Goal: Use online tool/utility: Utilize a website feature to perform a specific function

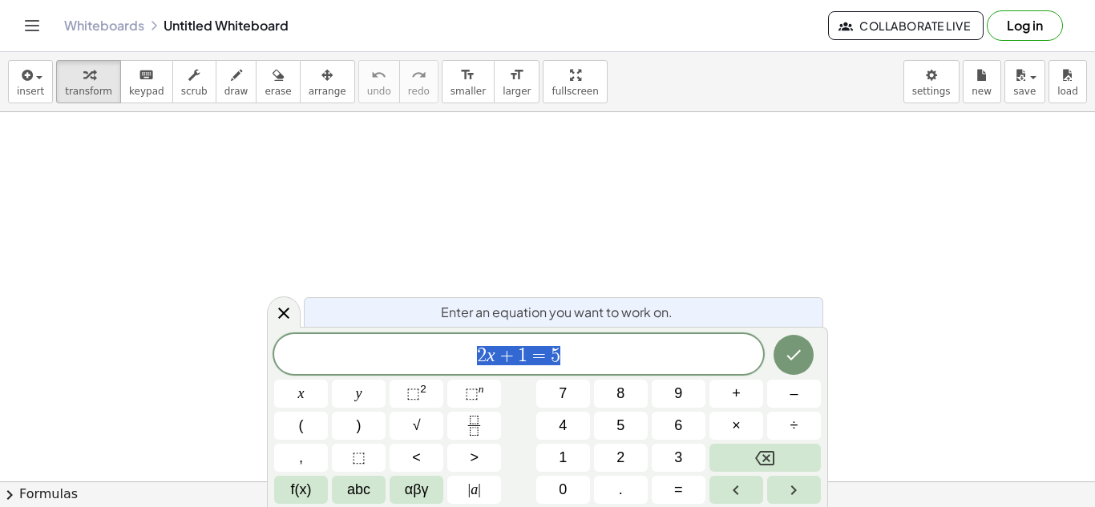
scroll to position [2, 0]
click at [789, 344] on button "Done" at bounding box center [794, 355] width 40 height 40
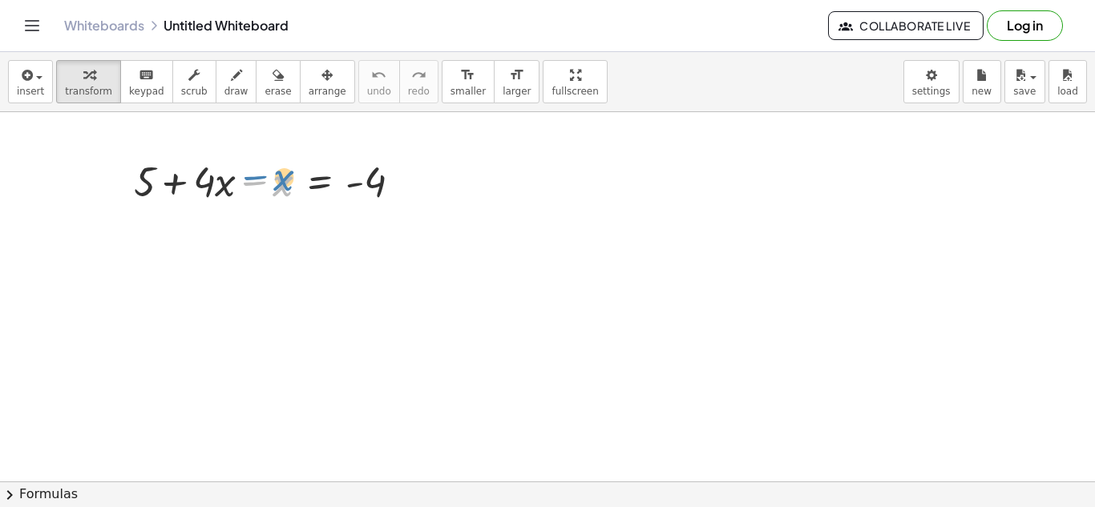
click at [267, 185] on div at bounding box center [274, 180] width 297 height 55
drag, startPoint x: 148, startPoint y: 183, endPoint x: 395, endPoint y: 224, distance: 250.4
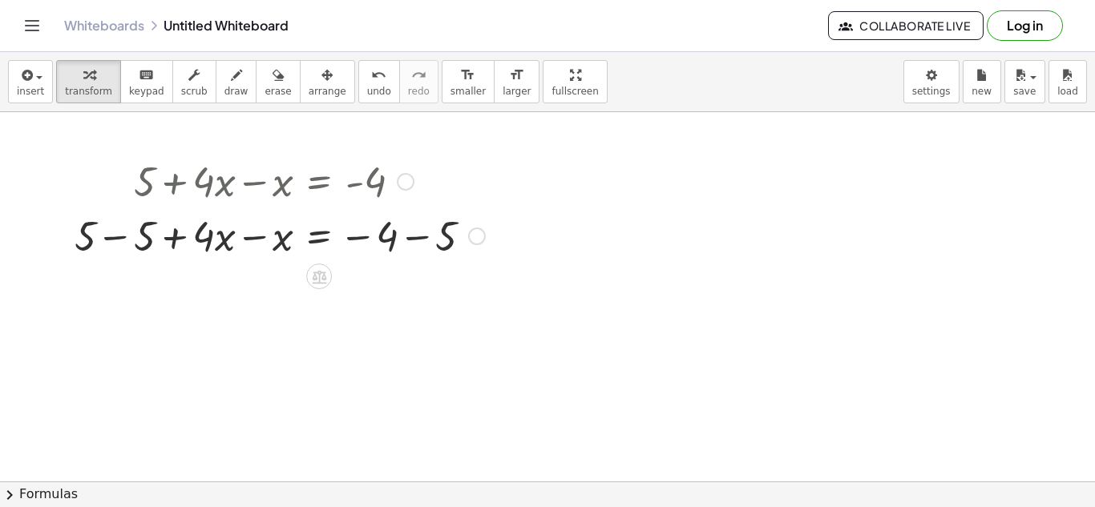
click at [125, 240] on div at bounding box center [280, 235] width 426 height 55
click at [0, 0] on div at bounding box center [0, 0] width 0 height 0
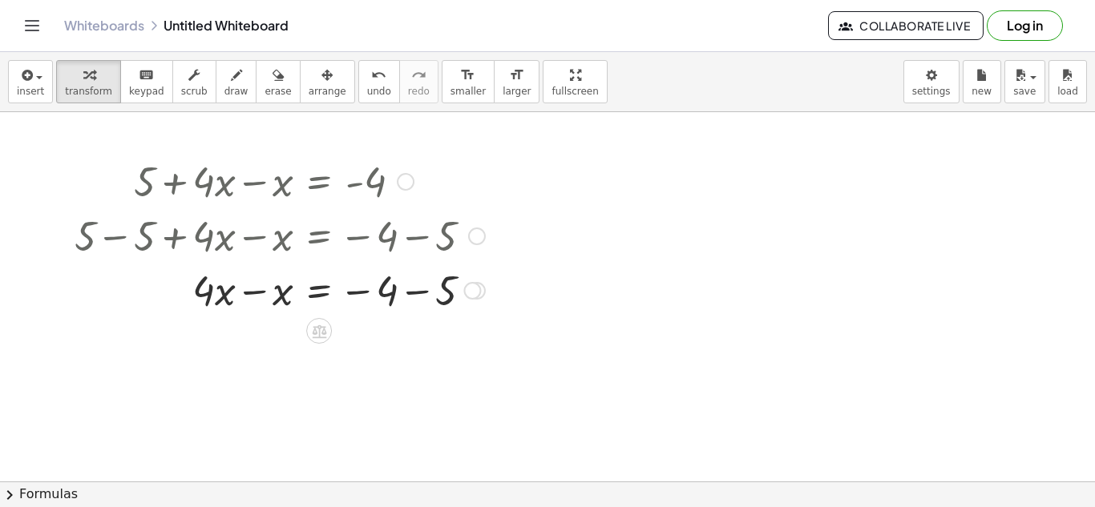
click at [414, 299] on div at bounding box center [280, 289] width 426 height 55
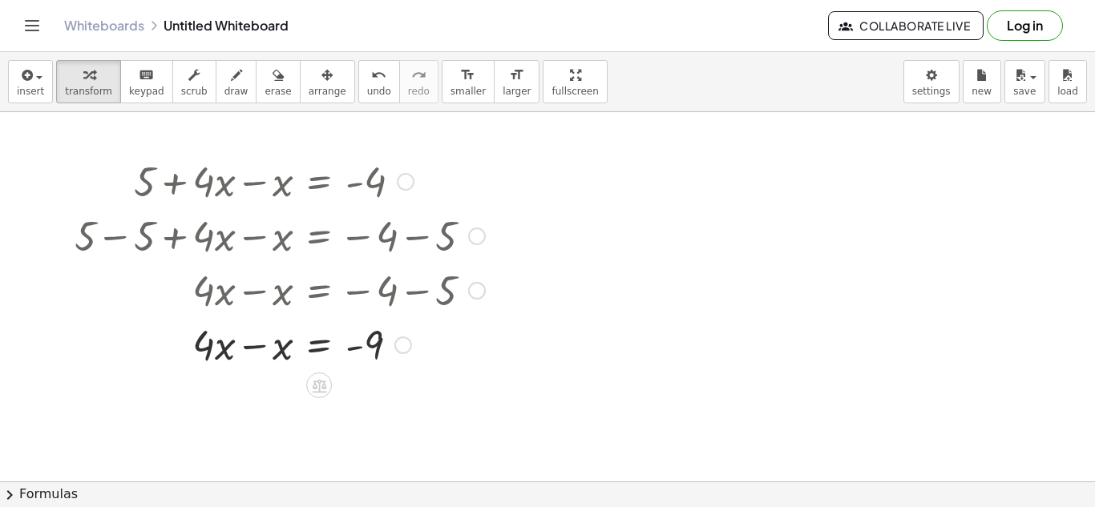
click at [253, 346] on div at bounding box center [280, 344] width 426 height 55
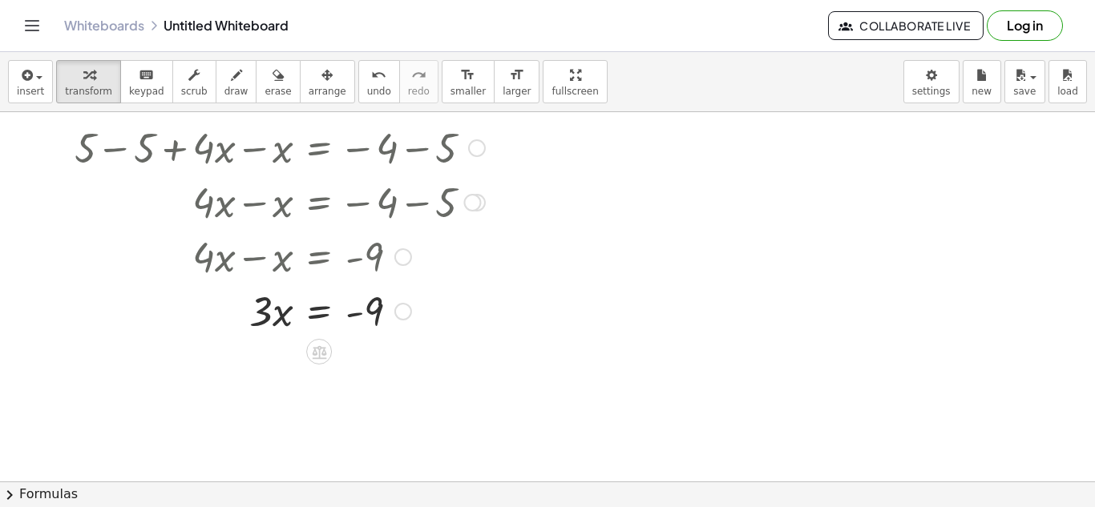
scroll to position [96, 0]
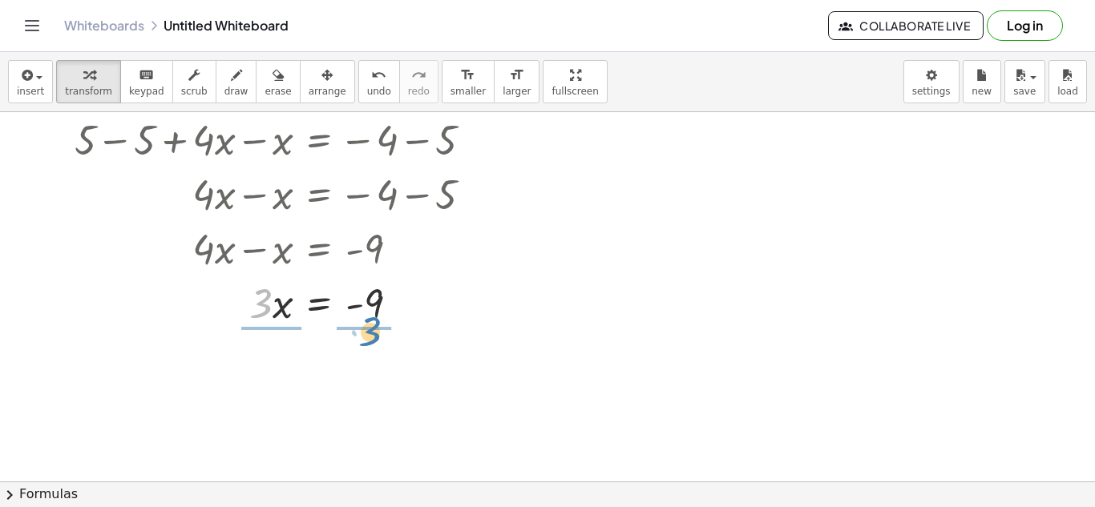
drag, startPoint x: 267, startPoint y: 308, endPoint x: 376, endPoint y: 336, distance: 112.6
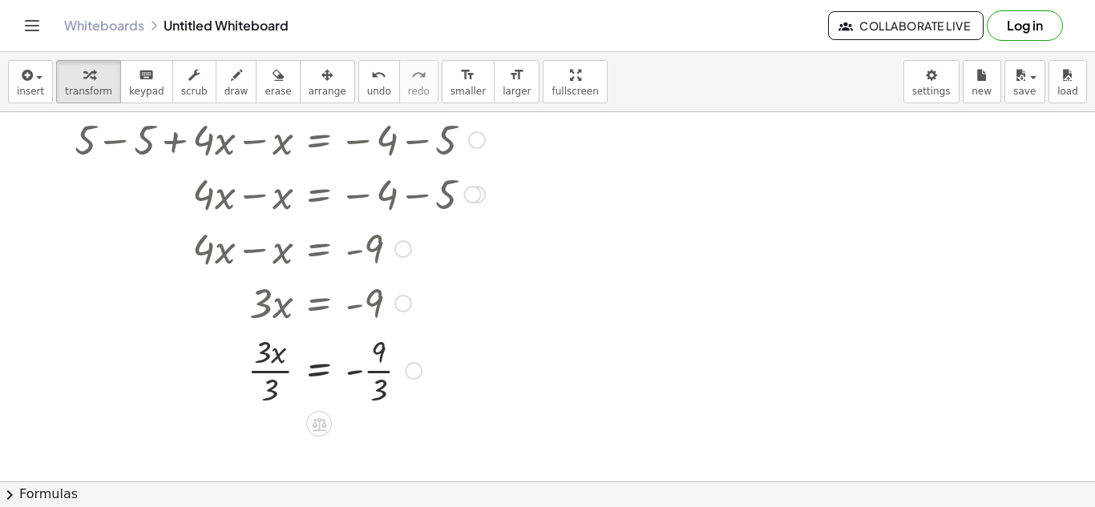
click at [280, 364] on div at bounding box center [280, 369] width 426 height 80
click at [267, 367] on div at bounding box center [280, 369] width 426 height 80
click at [377, 370] on div at bounding box center [280, 369] width 426 height 80
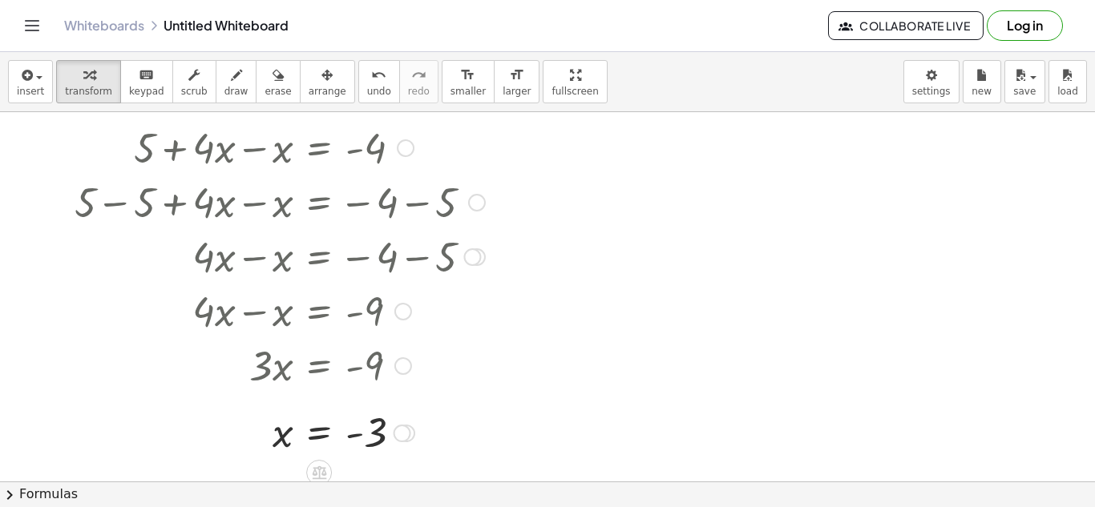
scroll to position [0, 0]
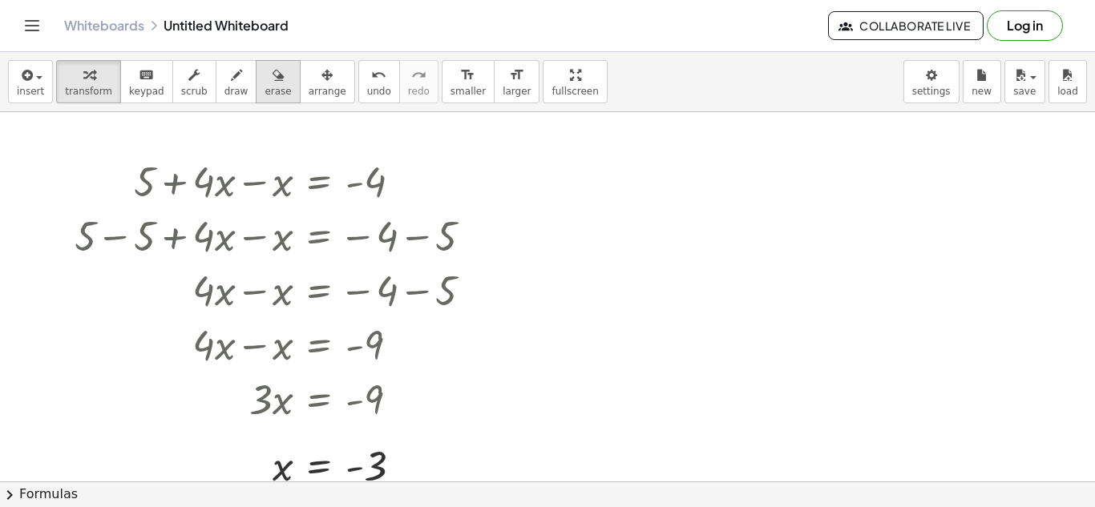
click at [267, 92] on span "erase" at bounding box center [278, 91] width 26 height 11
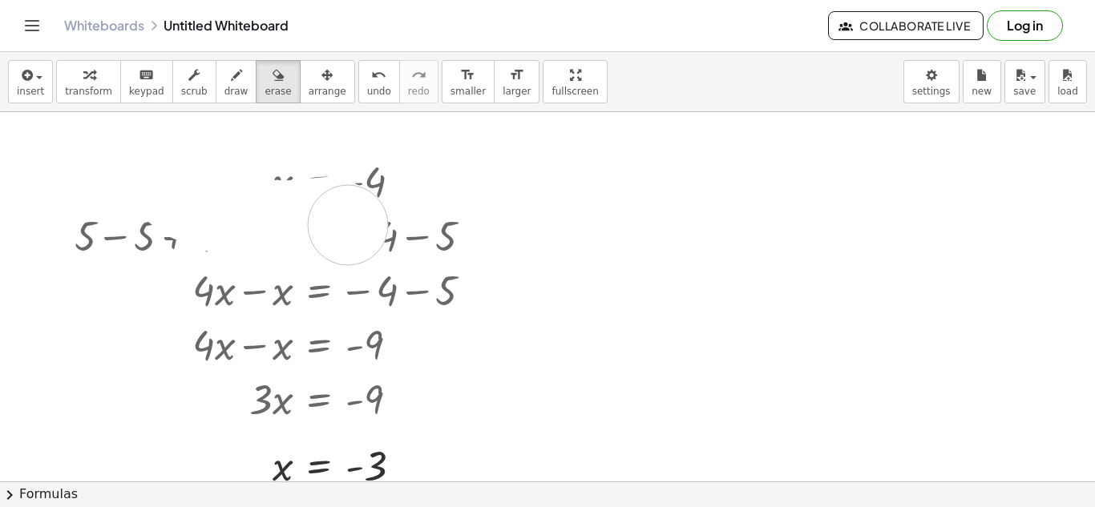
drag, startPoint x: 139, startPoint y: 161, endPoint x: 348, endPoint y: 225, distance: 218.8
click at [348, 225] on div at bounding box center [547, 481] width 1095 height 739
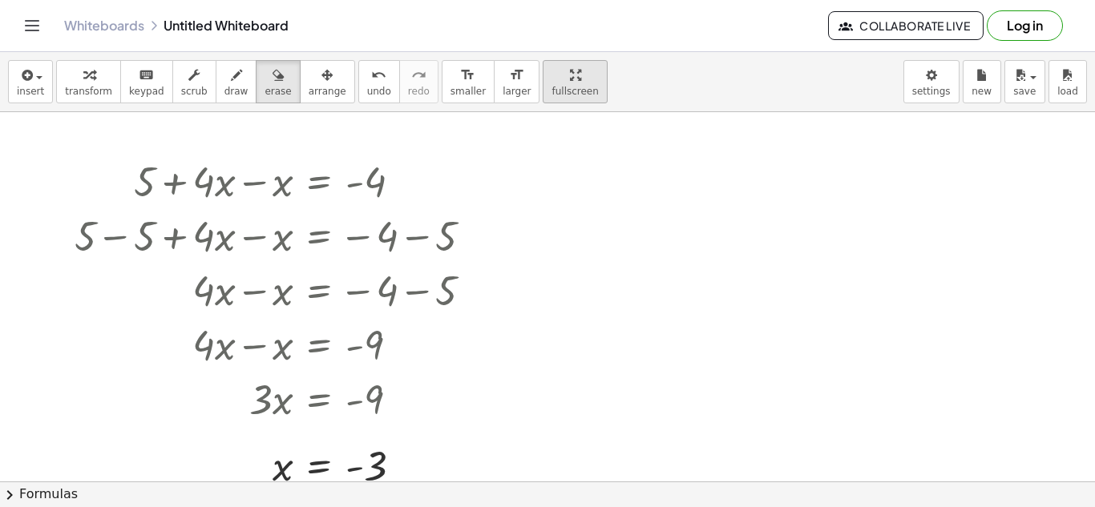
click at [562, 79] on div "button" at bounding box center [575, 74] width 46 height 19
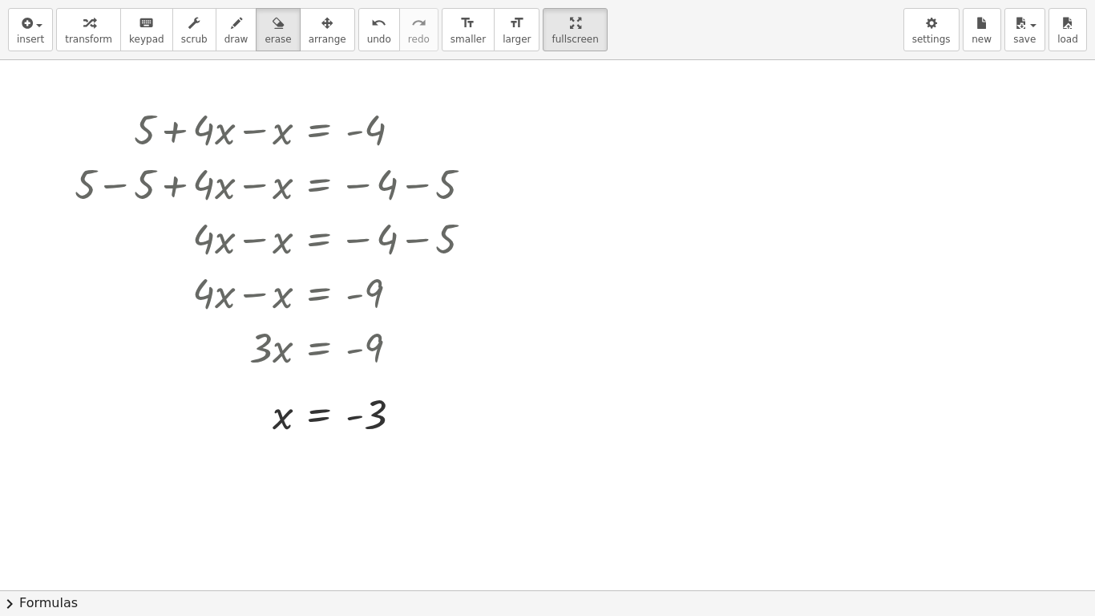
click at [345, 216] on div at bounding box center [547, 590] width 1095 height 1060
click at [568, 14] on button "fullscreen" at bounding box center [575, 29] width 64 height 43
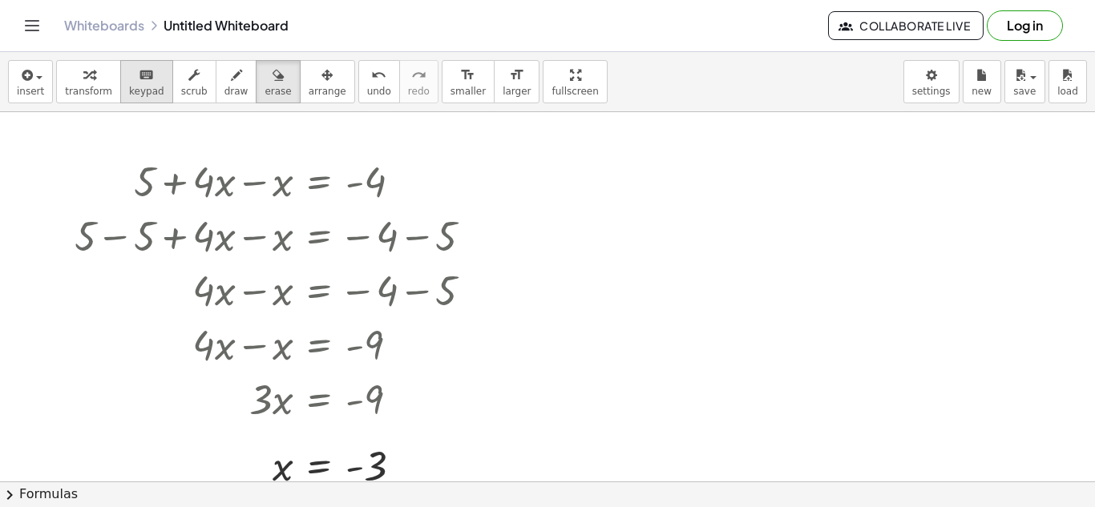
click at [139, 78] on icon "keyboard" at bounding box center [146, 75] width 15 height 19
click at [309, 83] on div "button" at bounding box center [328, 74] width 38 height 19
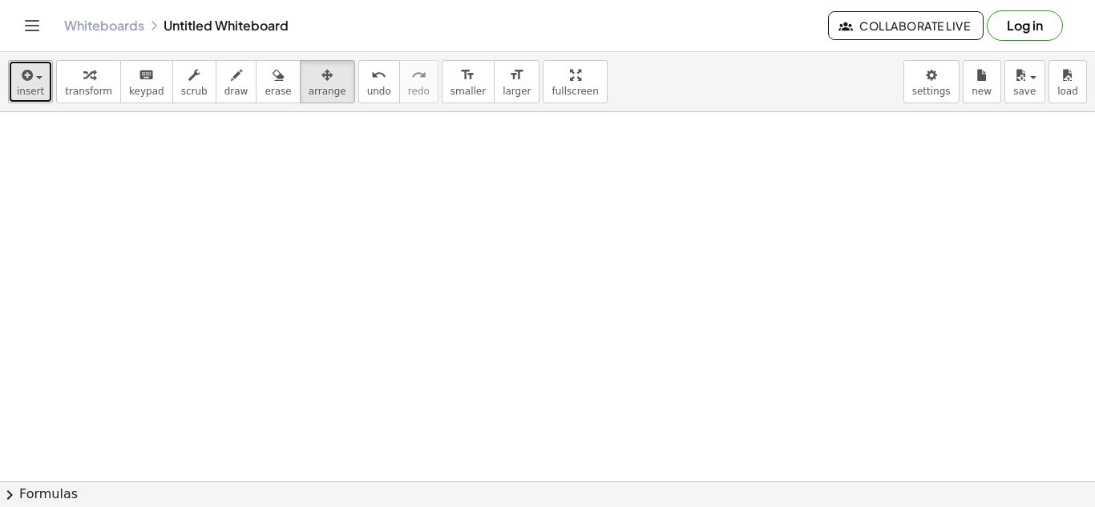
click at [17, 74] on div "button" at bounding box center [30, 74] width 27 height 19
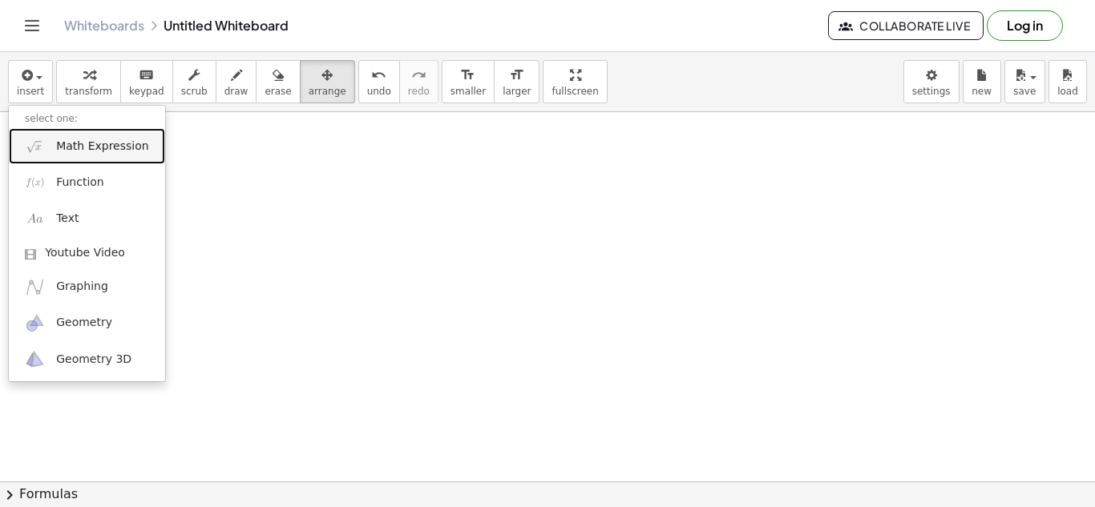
click at [97, 151] on span "Math Expression" at bounding box center [102, 147] width 92 height 16
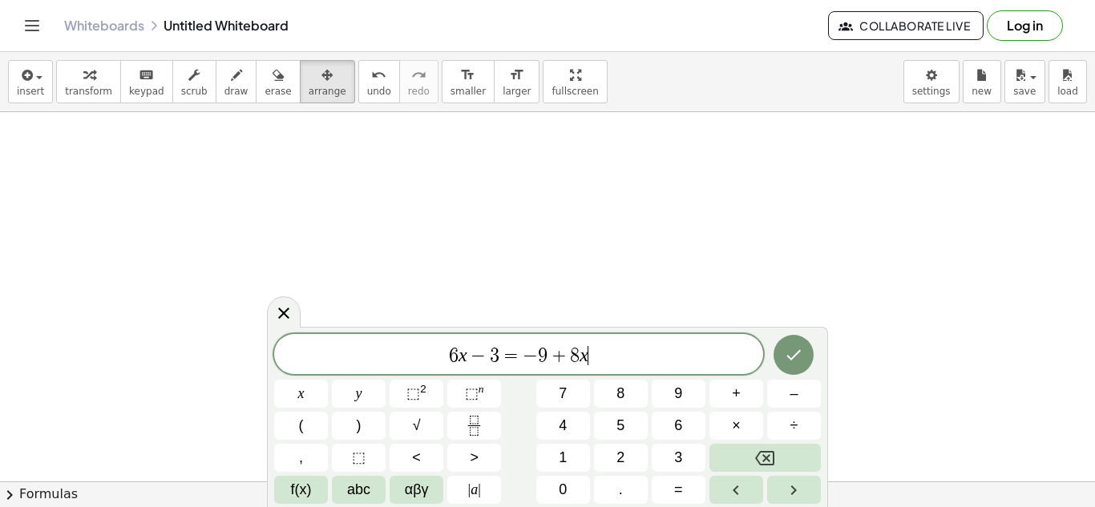
scroll to position [1, 0]
click at [803, 373] on div at bounding box center [794, 355] width 54 height 42
click at [784, 354] on icon "Done" at bounding box center [793, 355] width 19 height 19
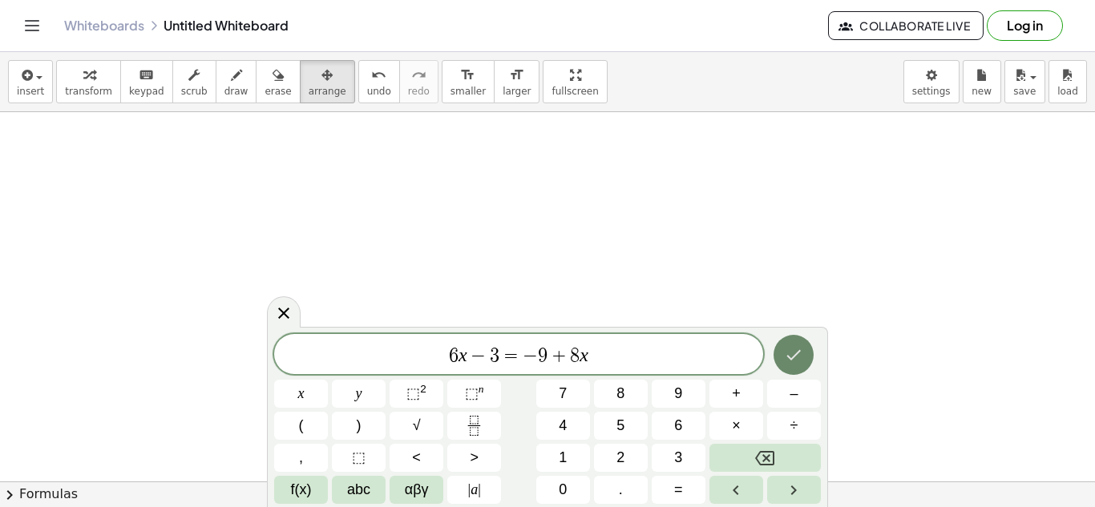
scroll to position [0, 0]
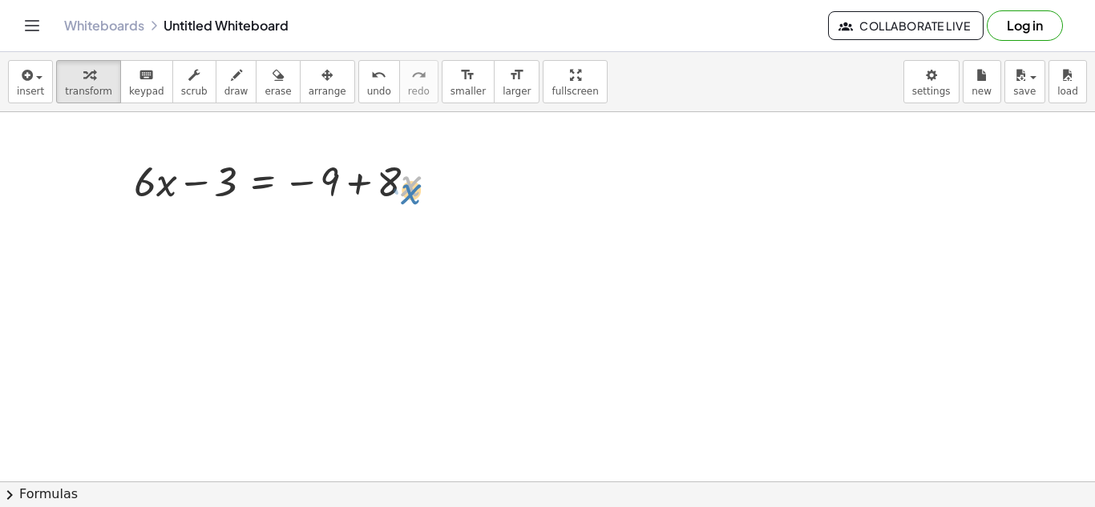
click at [408, 179] on div at bounding box center [292, 180] width 332 height 55
drag, startPoint x: 393, startPoint y: 182, endPoint x: 394, endPoint y: 190, distance: 8.2
click at [394, 190] on div at bounding box center [292, 180] width 332 height 55
click at [401, 181] on div at bounding box center [292, 180] width 332 height 55
drag, startPoint x: 398, startPoint y: 184, endPoint x: 405, endPoint y: 194, distance: 11.6
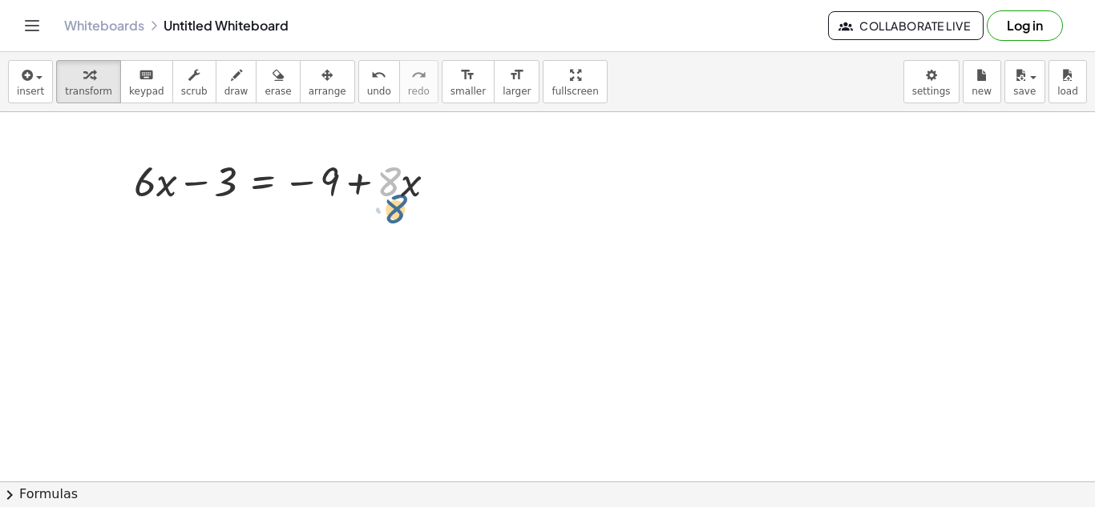
click at [405, 194] on div at bounding box center [292, 180] width 332 height 55
drag, startPoint x: 364, startPoint y: 183, endPoint x: 161, endPoint y: 223, distance: 206.8
click at [161, 223] on div "+ · 8 · x + · 6 · x − 3 = − 9 + · 8 · x" at bounding box center [547, 481] width 1095 height 739
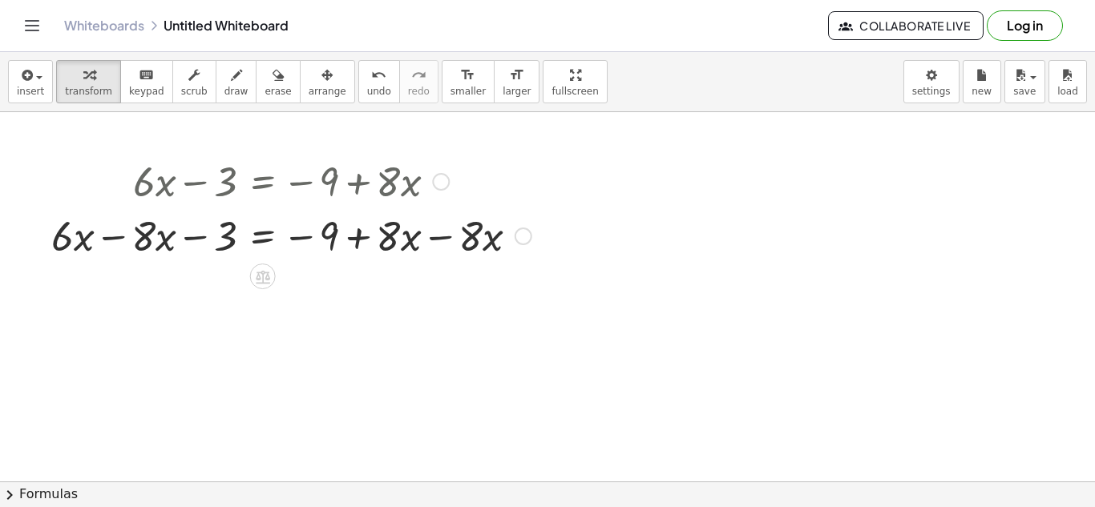
click at [434, 245] on div at bounding box center [291, 235] width 496 height 55
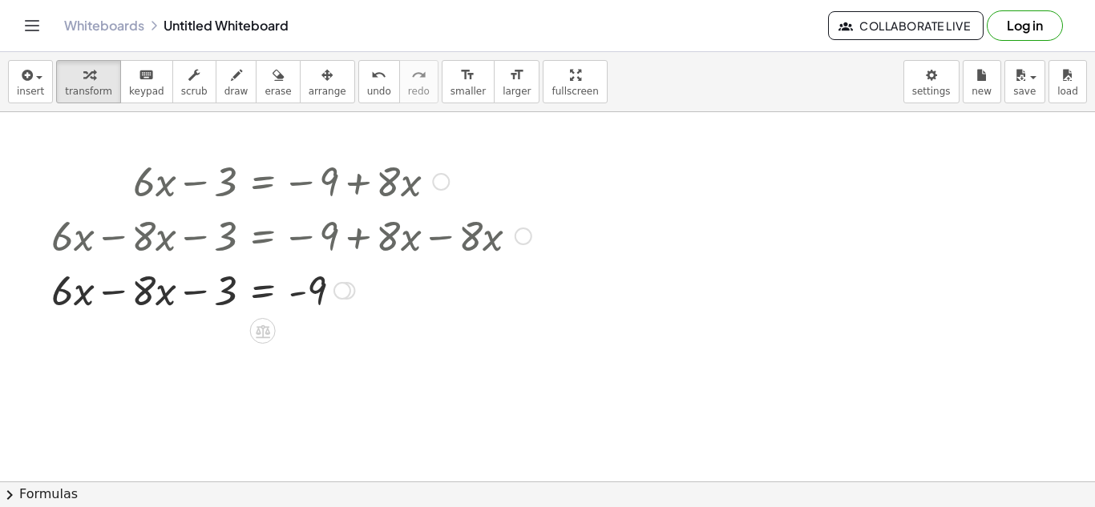
click at [111, 294] on div at bounding box center [291, 289] width 496 height 55
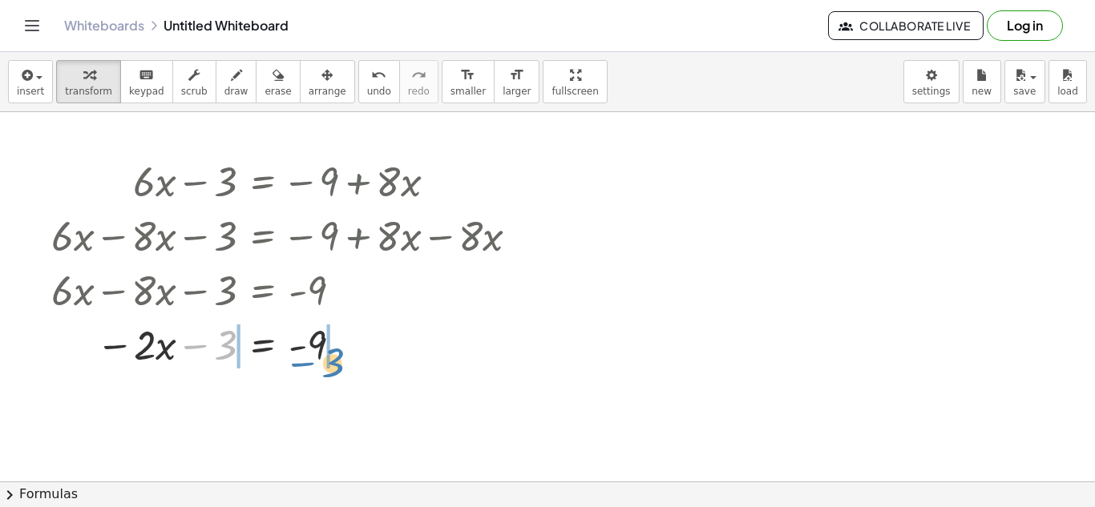
drag, startPoint x: 225, startPoint y: 346, endPoint x: 328, endPoint y: 365, distance: 104.4
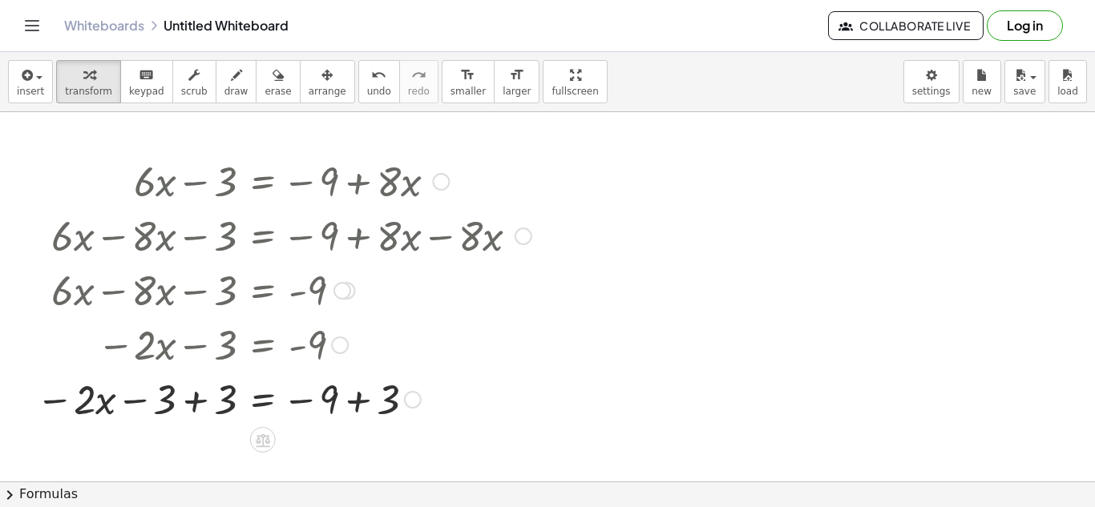
click at [196, 393] on div at bounding box center [283, 398] width 511 height 55
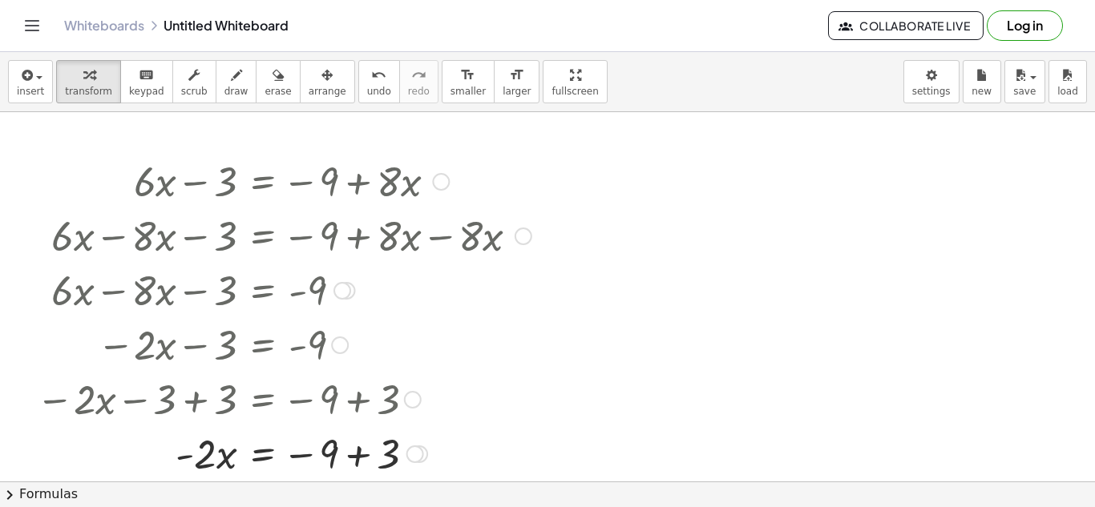
click at [353, 455] on div at bounding box center [283, 453] width 511 height 55
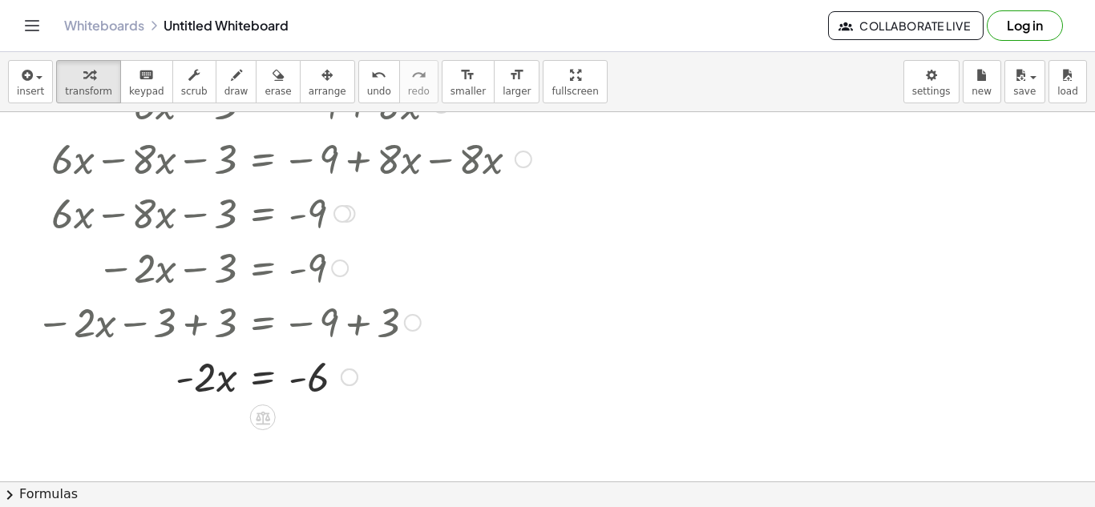
scroll to position [83, 0]
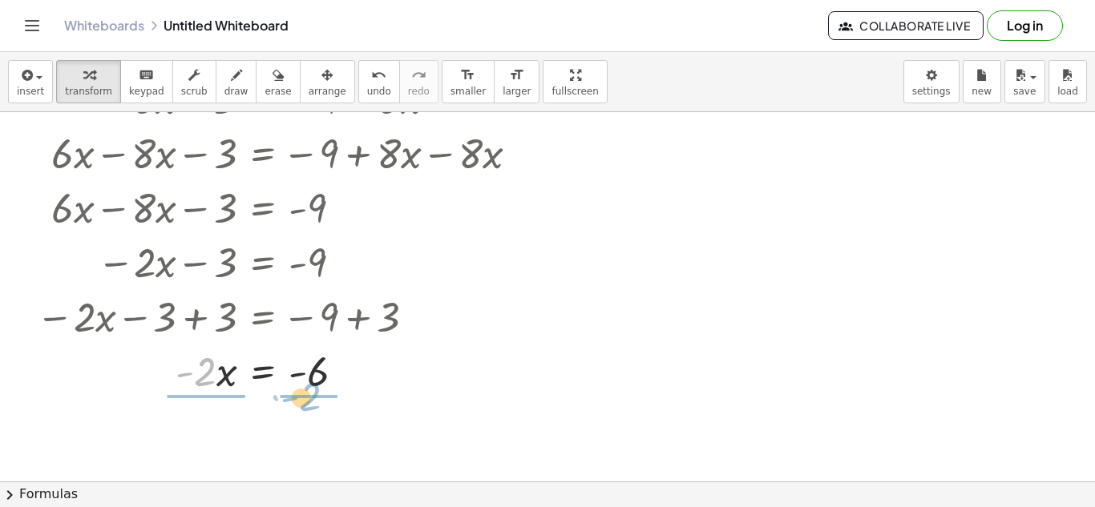
drag, startPoint x: 204, startPoint y: 370, endPoint x: 310, endPoint y: 394, distance: 108.7
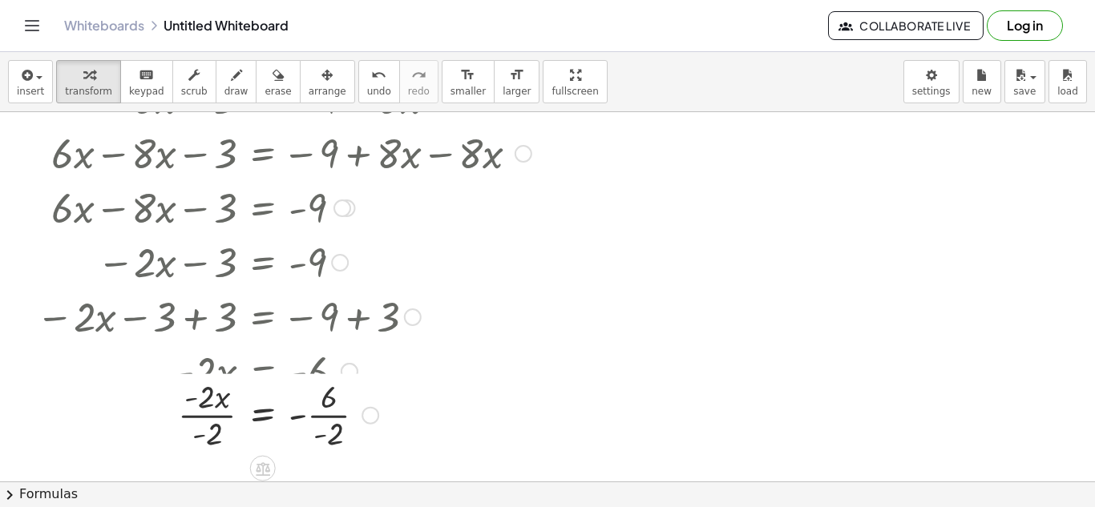
scroll to position [107, 0]
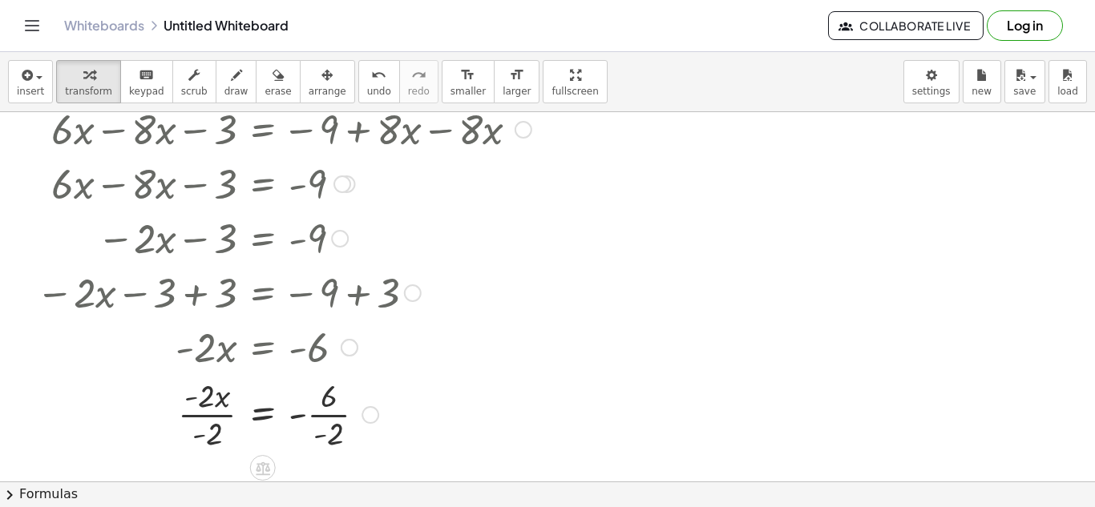
click at [216, 412] on div at bounding box center [283, 414] width 511 height 80
click at [344, 421] on div at bounding box center [283, 414] width 511 height 80
click at [307, 414] on div at bounding box center [283, 413] width 511 height 53
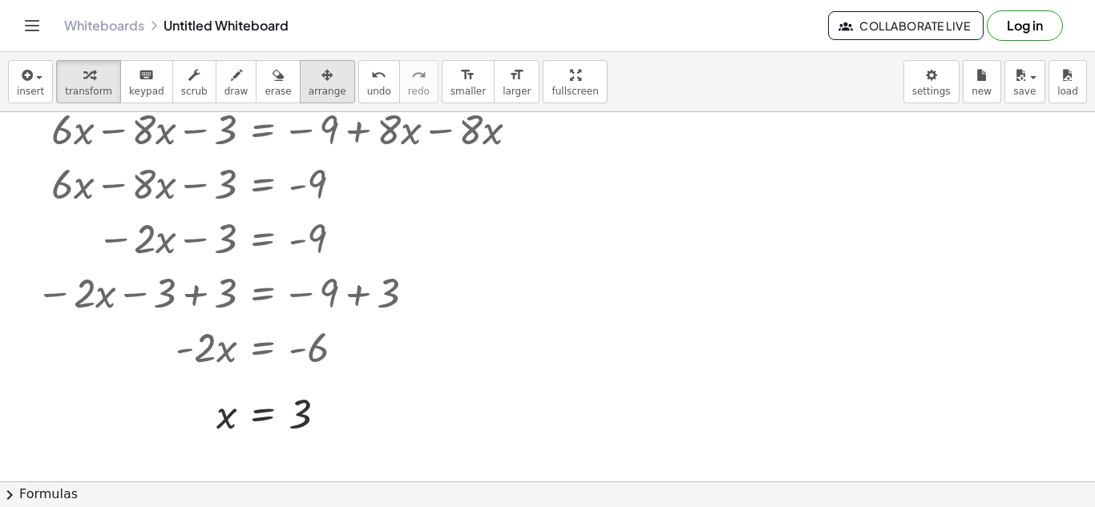
click at [317, 79] on div "button" at bounding box center [328, 74] width 38 height 19
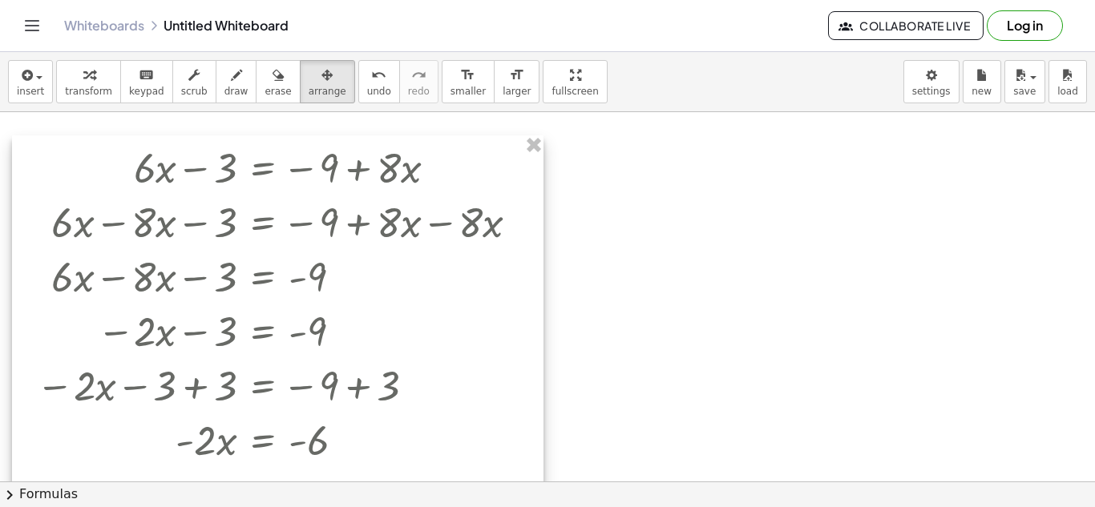
scroll to position [0, 0]
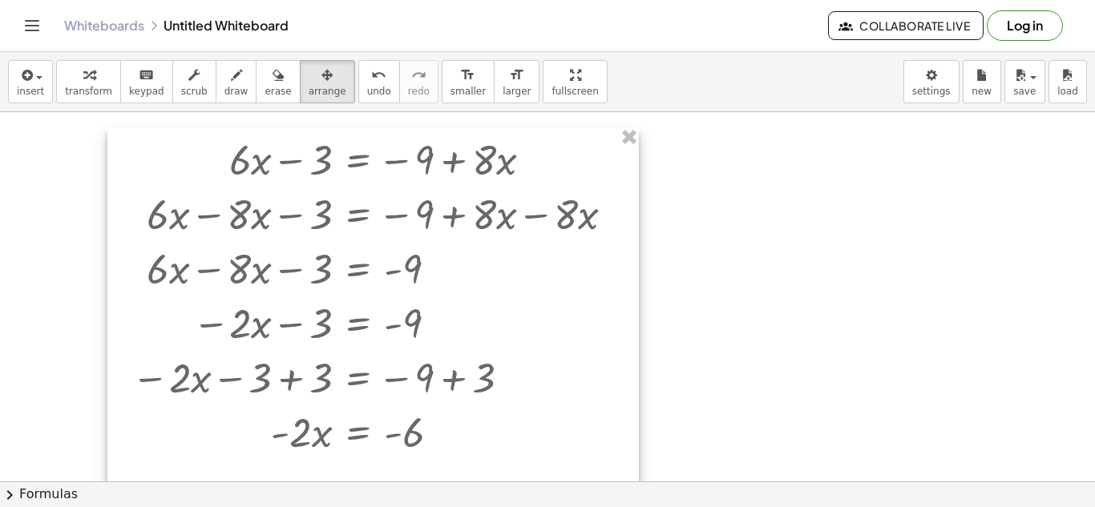
drag, startPoint x: 14, startPoint y: 150, endPoint x: 110, endPoint y: 128, distance: 97.8
click at [110, 128] on div at bounding box center [373, 328] width 532 height 402
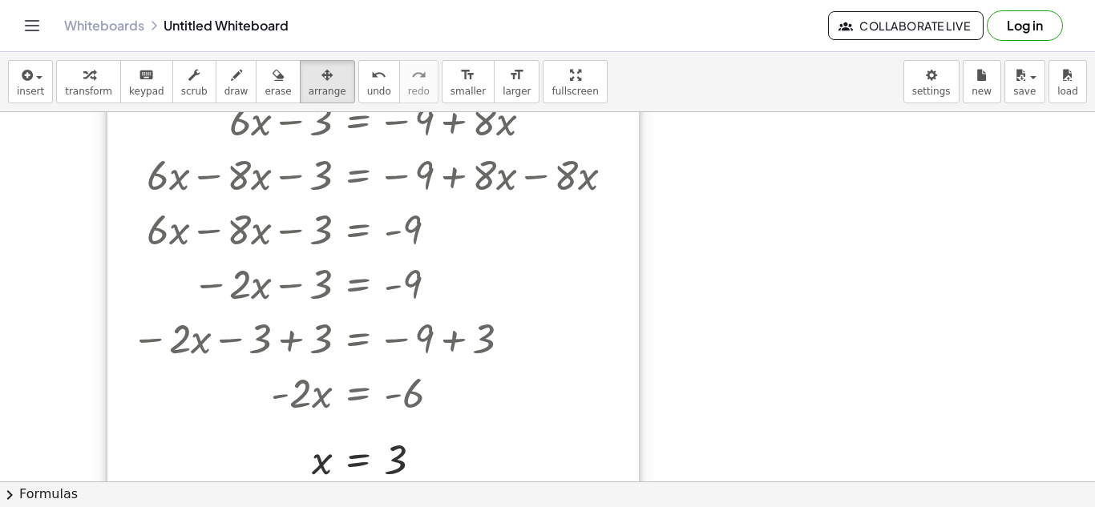
scroll to position [38, 0]
click at [445, 105] on div "insert select one: Math Expression Function Text Youtube Video Graphing Geometr…" at bounding box center [547, 82] width 1095 height 60
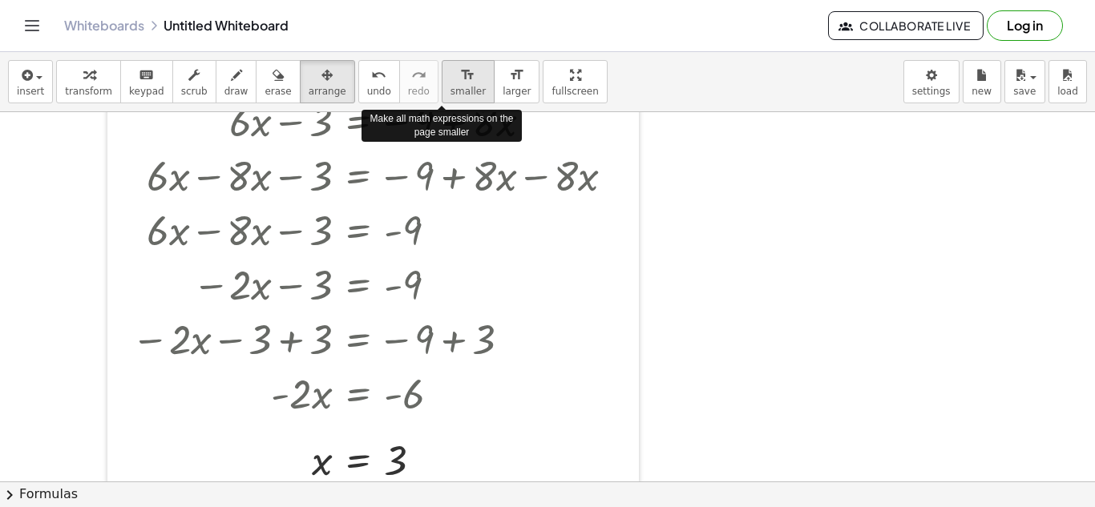
click at [460, 78] on icon "format_size" at bounding box center [467, 75] width 15 height 19
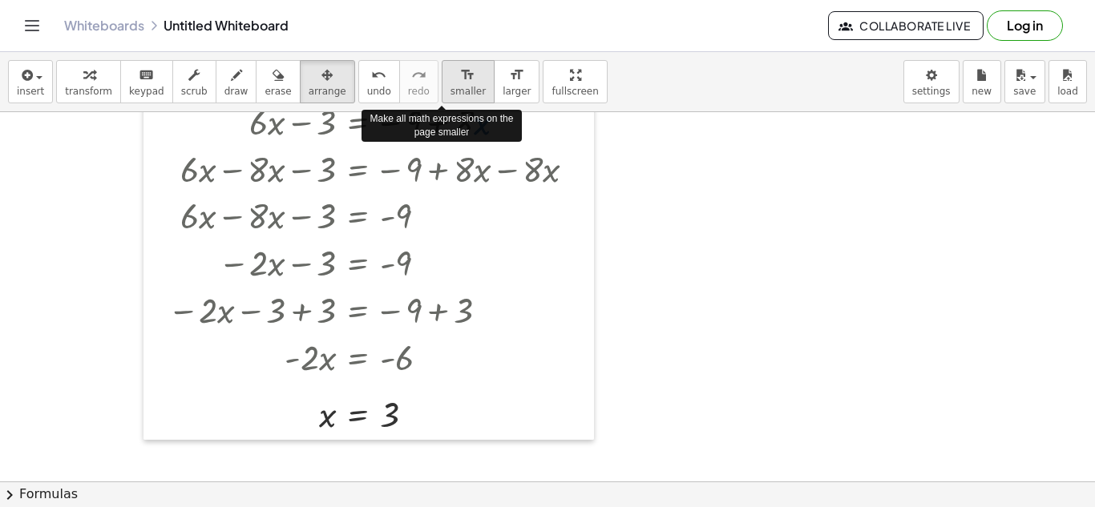
click at [460, 78] on icon "format_size" at bounding box center [467, 75] width 15 height 19
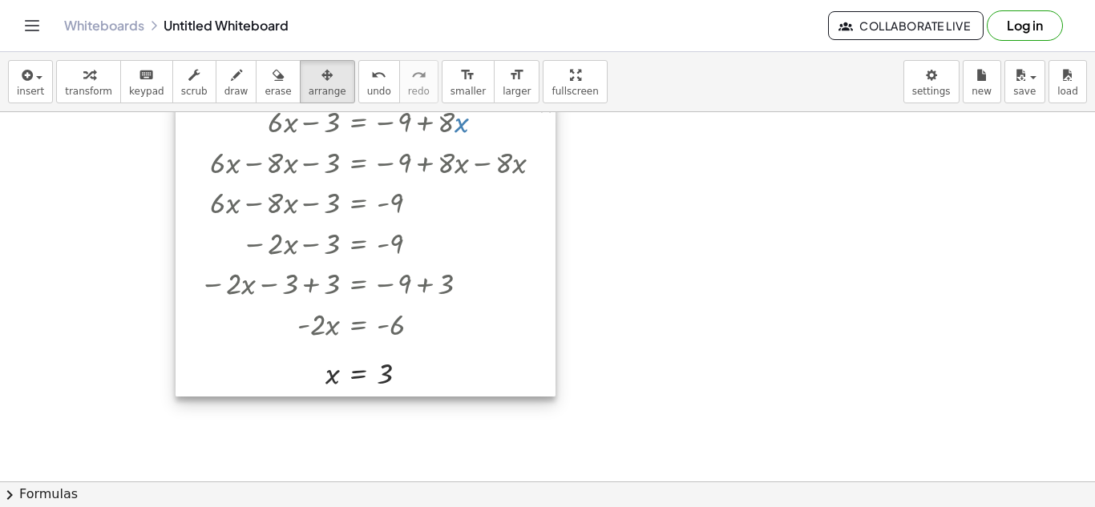
scroll to position [0, 0]
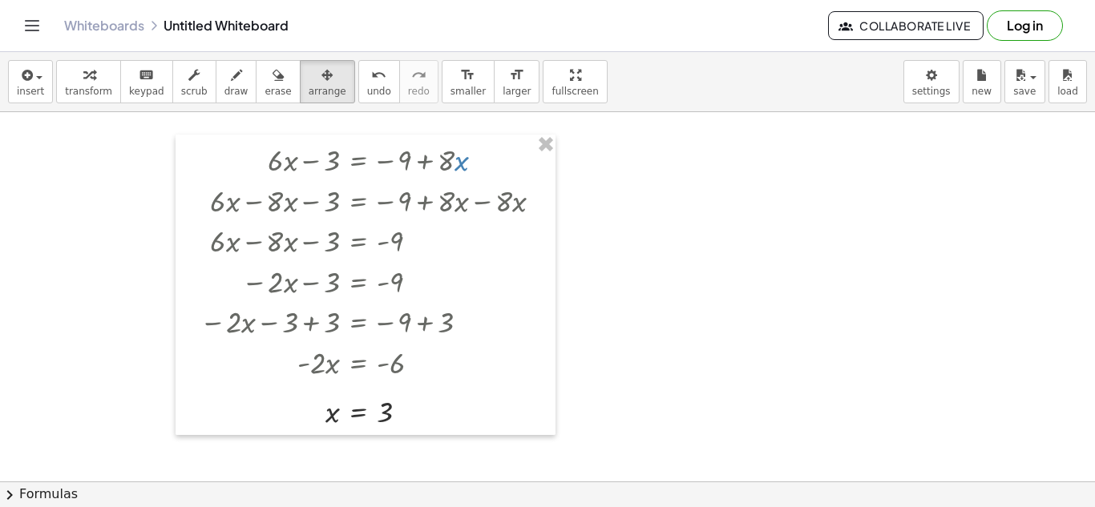
click at [615, 190] on div at bounding box center [547, 481] width 1095 height 739
click at [309, 97] on button "arrange" at bounding box center [327, 81] width 55 height 43
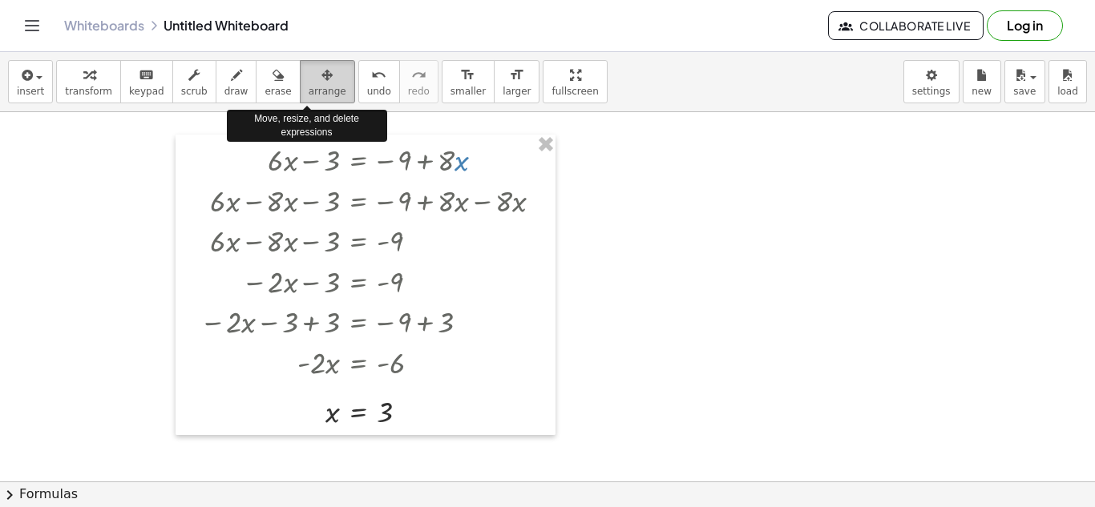
click at [309, 97] on button "arrange" at bounding box center [327, 81] width 55 height 43
click at [319, 93] on span "arrange" at bounding box center [328, 91] width 38 height 11
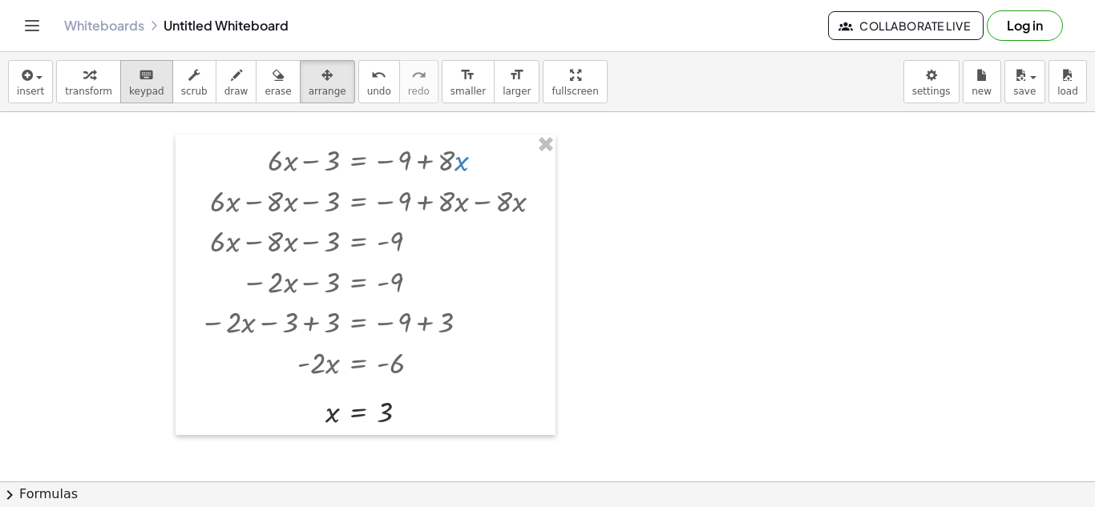
click at [139, 75] on icon "keyboard" at bounding box center [146, 75] width 15 height 19
click at [321, 83] on icon "button" at bounding box center [326, 75] width 11 height 19
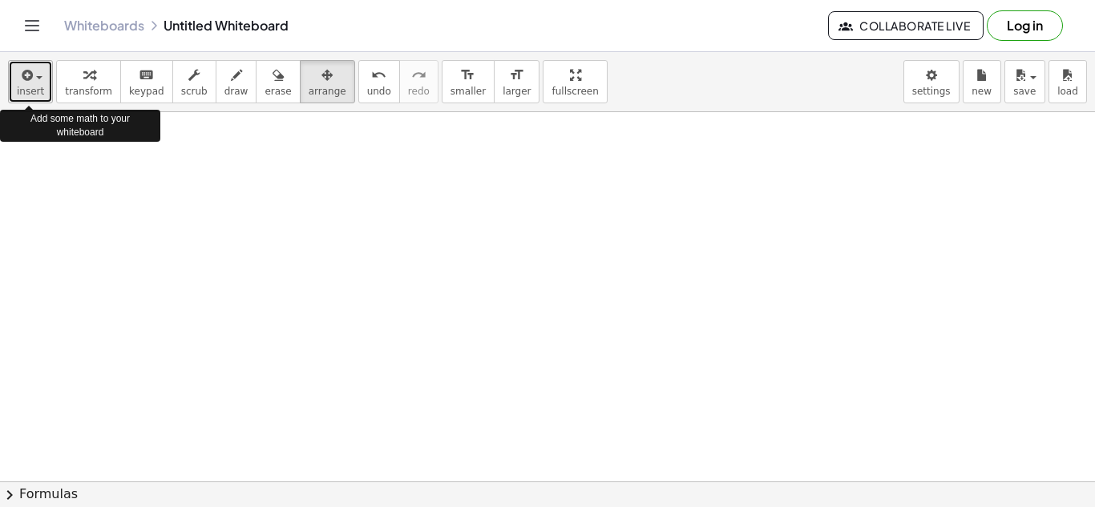
click at [33, 87] on span "insert" at bounding box center [30, 91] width 27 height 11
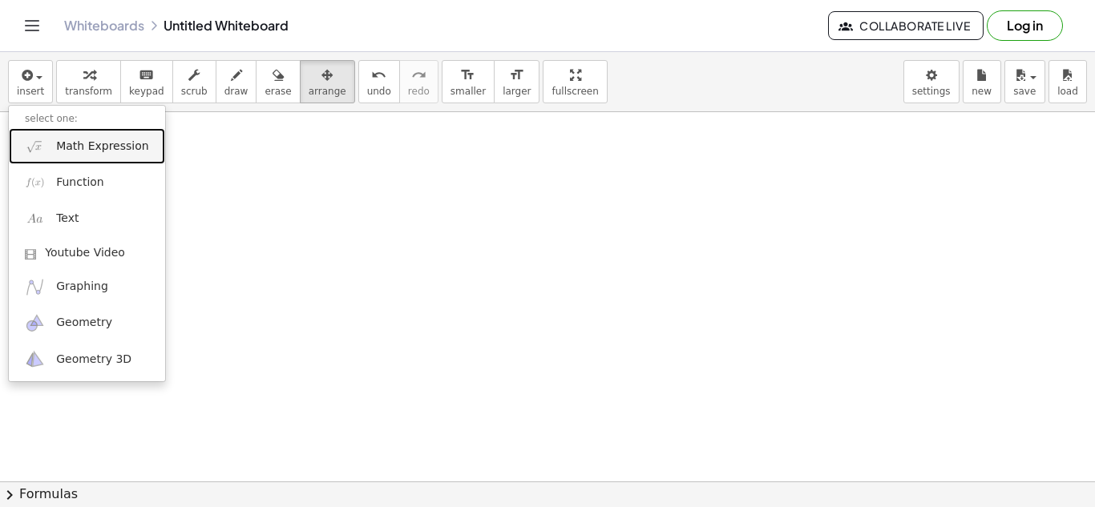
click at [100, 145] on span "Math Expression" at bounding box center [102, 147] width 92 height 16
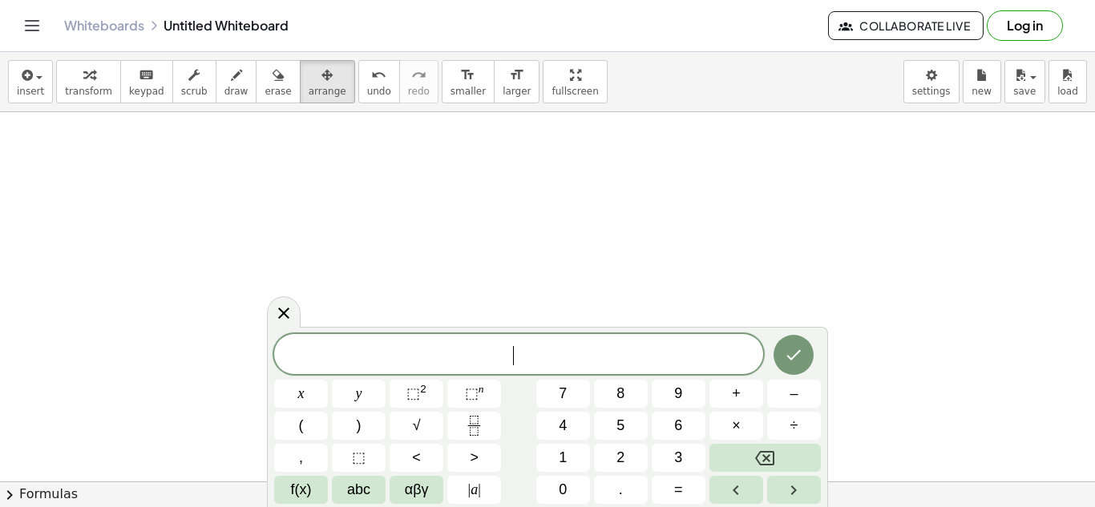
scroll to position [2, 0]
click at [793, 339] on button "Done" at bounding box center [794, 355] width 40 height 40
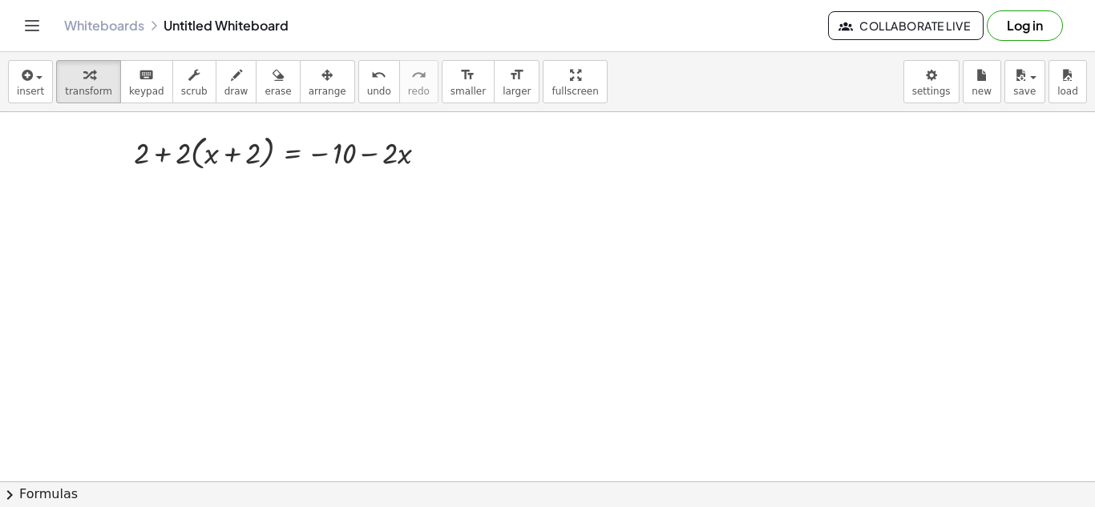
scroll to position [0, 0]
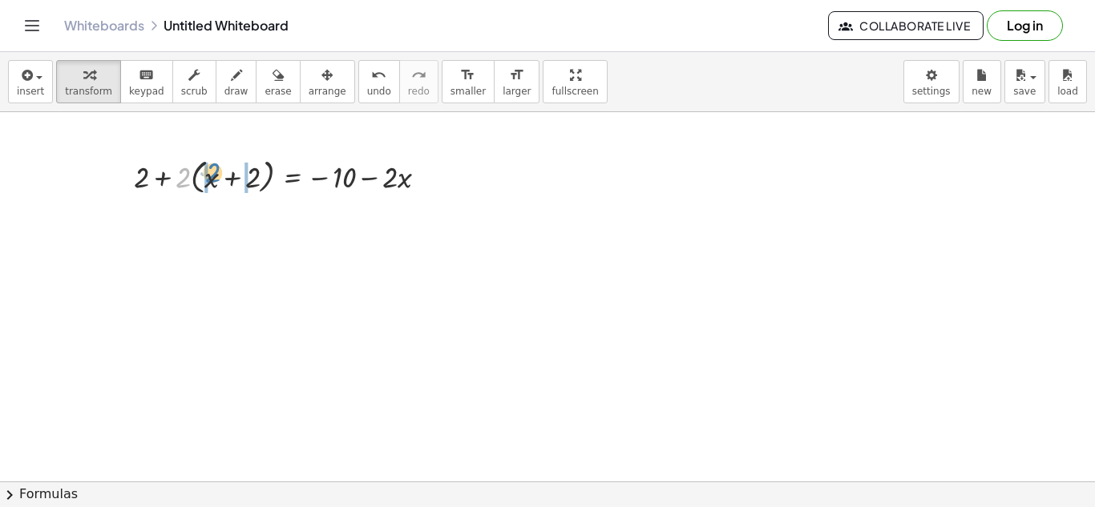
drag, startPoint x: 181, startPoint y: 174, endPoint x: 212, endPoint y: 169, distance: 30.8
click at [212, 169] on div at bounding box center [287, 175] width 322 height 45
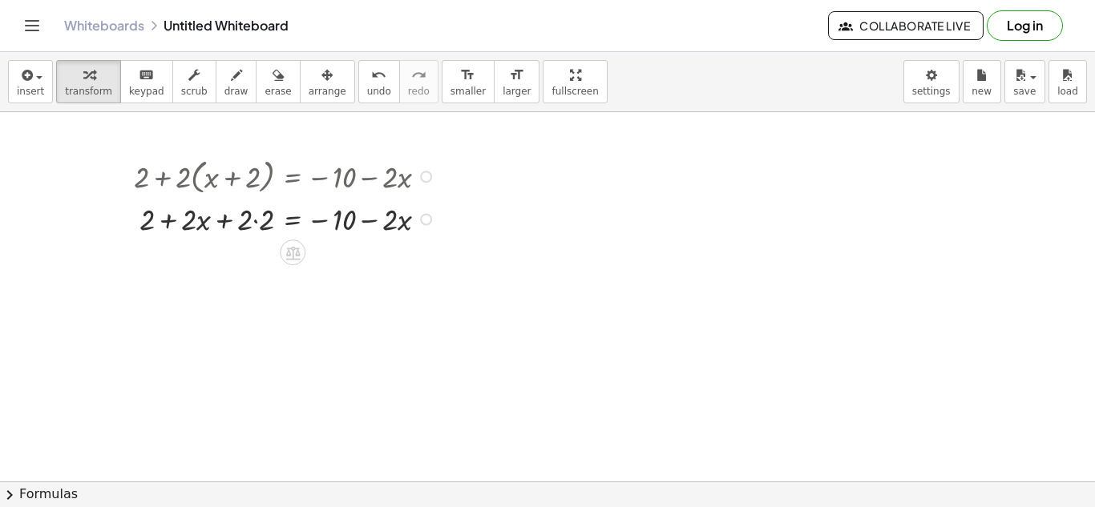
click at [251, 220] on div at bounding box center [287, 218] width 322 height 41
click at [254, 220] on div at bounding box center [287, 218] width 322 height 41
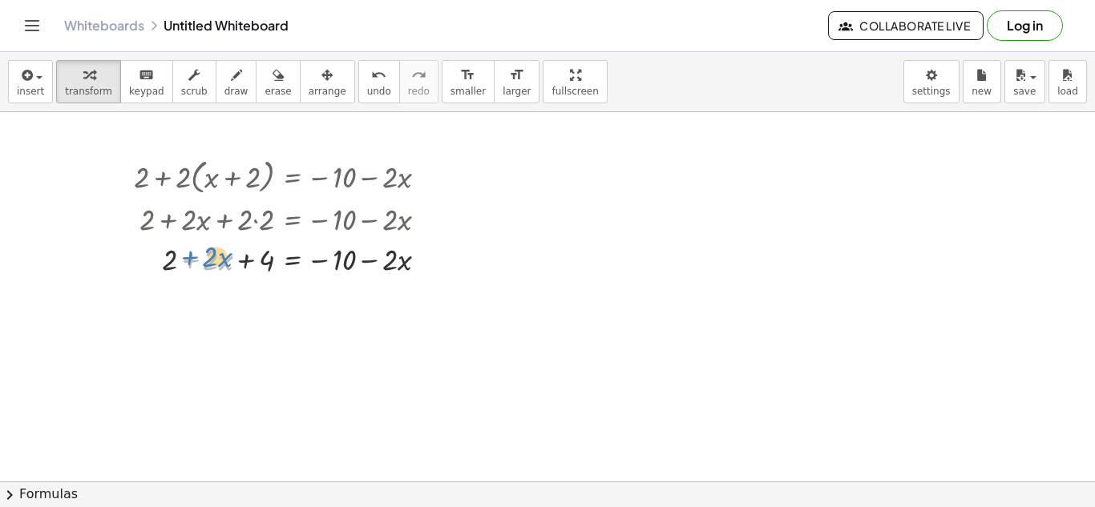
click at [187, 257] on div at bounding box center [287, 258] width 322 height 41
drag, startPoint x: 169, startPoint y: 262, endPoint x: 251, endPoint y: 258, distance: 81.9
click at [251, 258] on div at bounding box center [287, 258] width 322 height 41
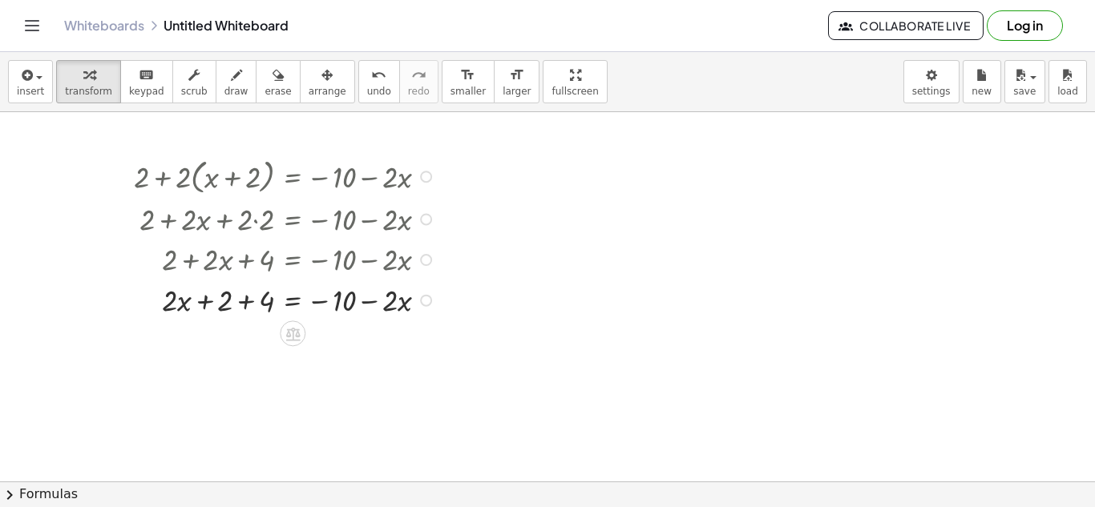
click at [251, 293] on div at bounding box center [287, 299] width 322 height 41
drag, startPoint x: 272, startPoint y: 347, endPoint x: 365, endPoint y: 362, distance: 94.1
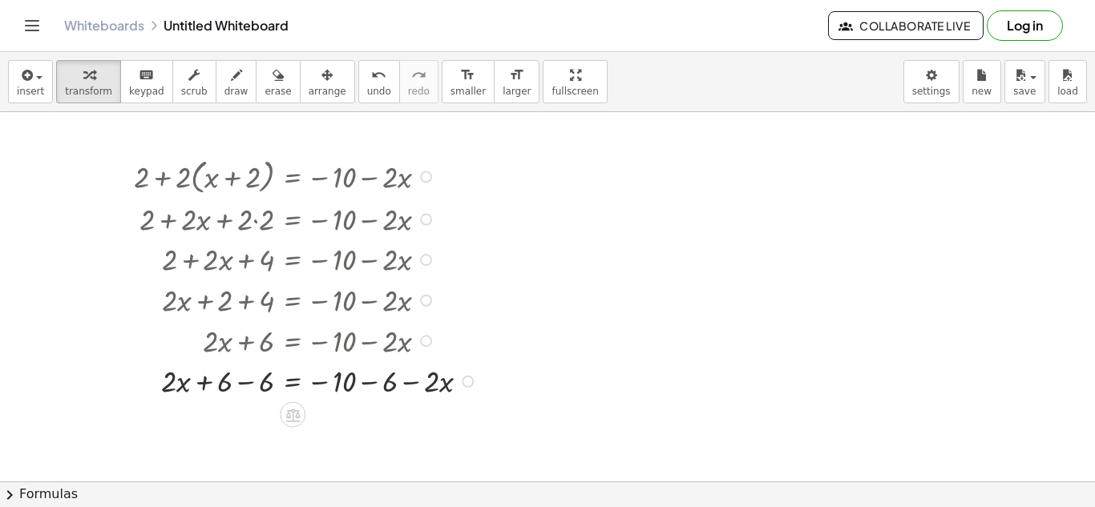
click at [250, 386] on div at bounding box center [308, 380] width 364 height 41
click at [374, 419] on div at bounding box center [308, 421] width 364 height 41
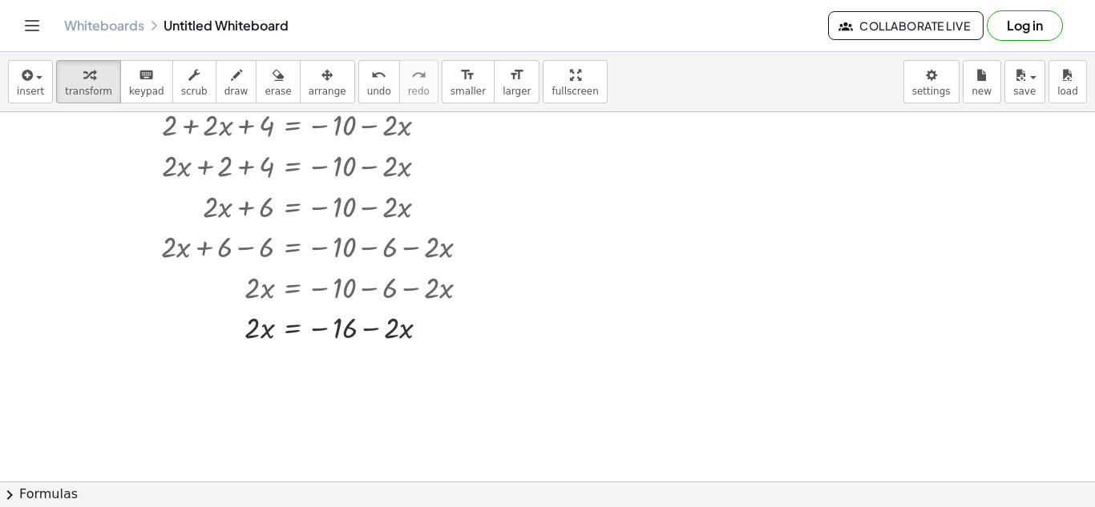
scroll to position [138, 0]
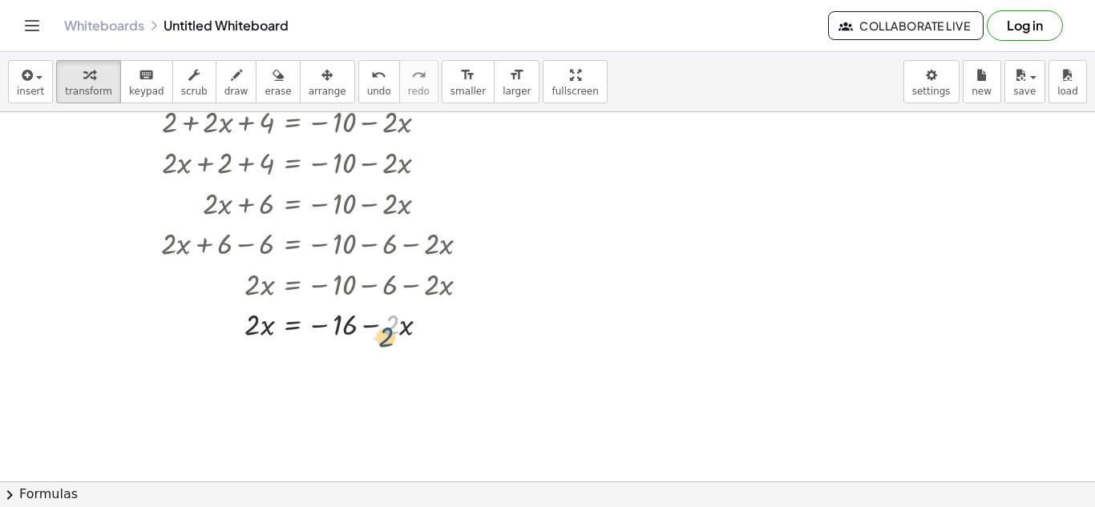
click at [388, 322] on div at bounding box center [308, 323] width 364 height 41
drag, startPoint x: 370, startPoint y: 326, endPoint x: 244, endPoint y: 333, distance: 126.0
click at [244, 333] on div at bounding box center [308, 323] width 364 height 41
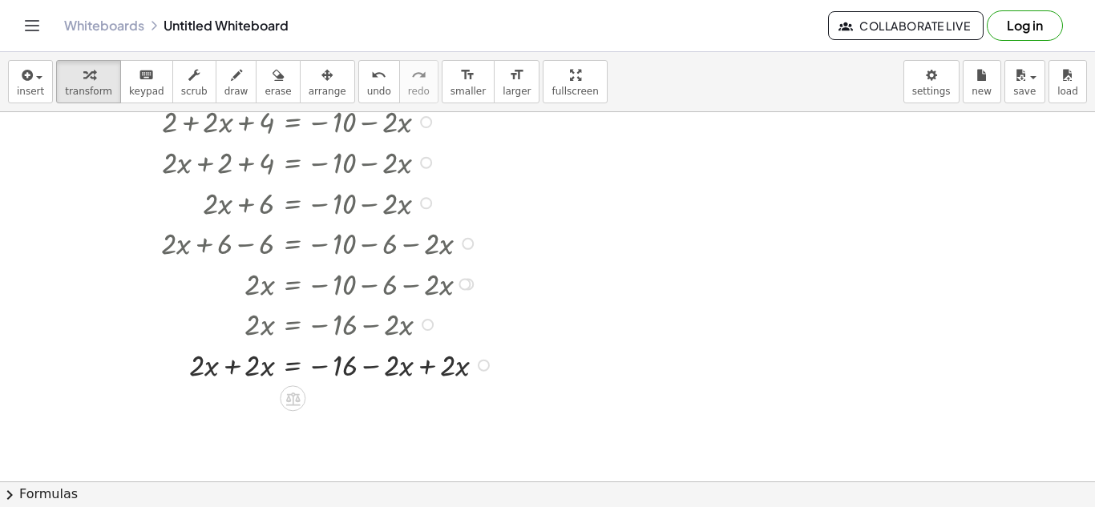
click at [232, 374] on div at bounding box center [316, 364] width 380 height 41
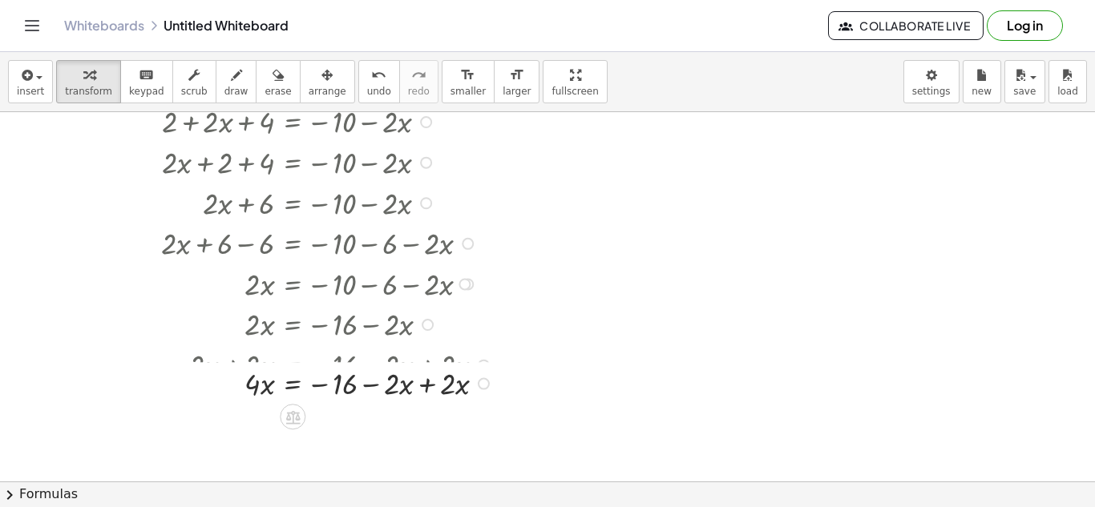
click at [427, 389] on div at bounding box center [316, 382] width 380 height 41
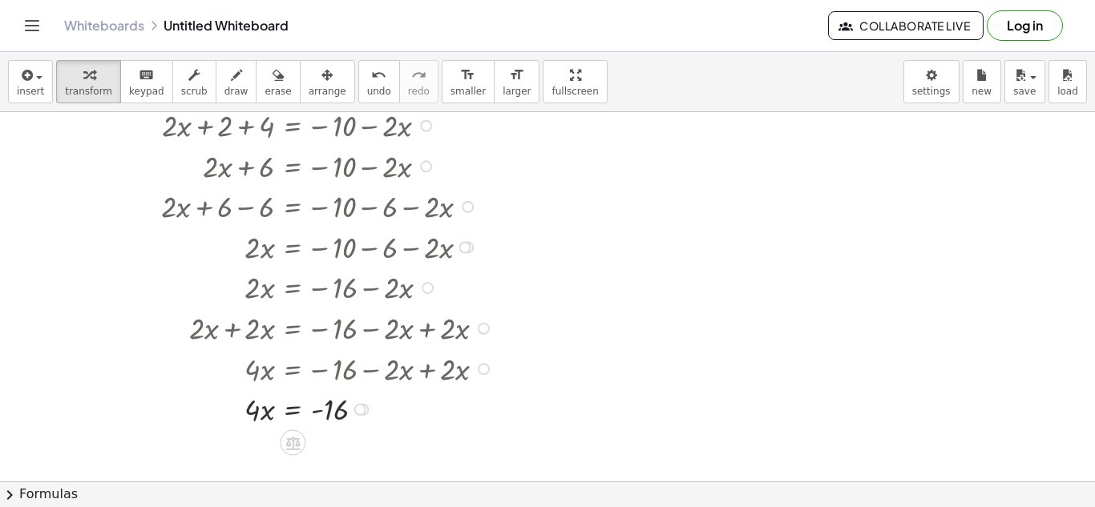
scroll to position [177, 0]
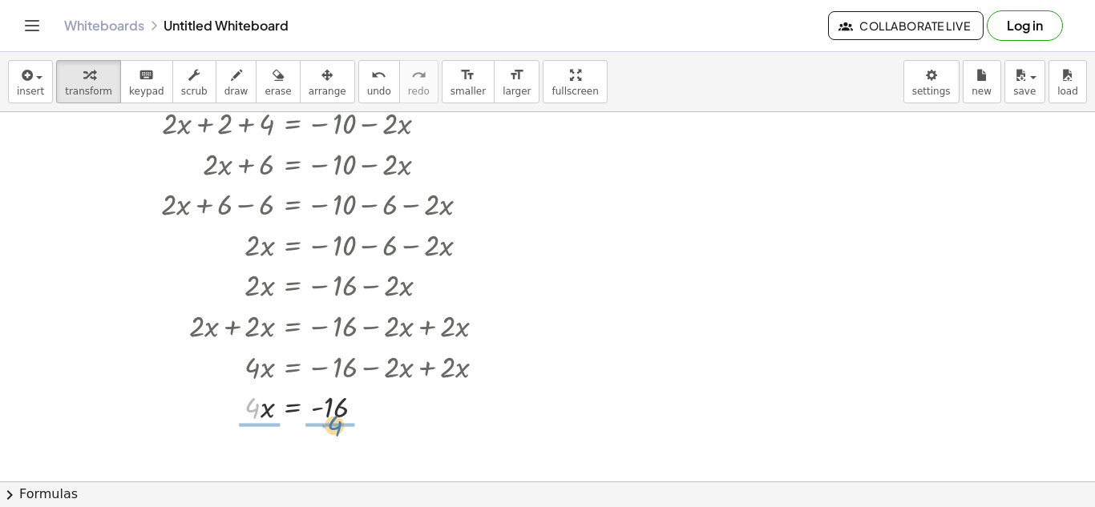
drag, startPoint x: 249, startPoint y: 410, endPoint x: 326, endPoint y: 428, distance: 79.7
click at [337, 410] on div at bounding box center [316, 406] width 380 height 59
click at [261, 406] on div at bounding box center [316, 406] width 380 height 59
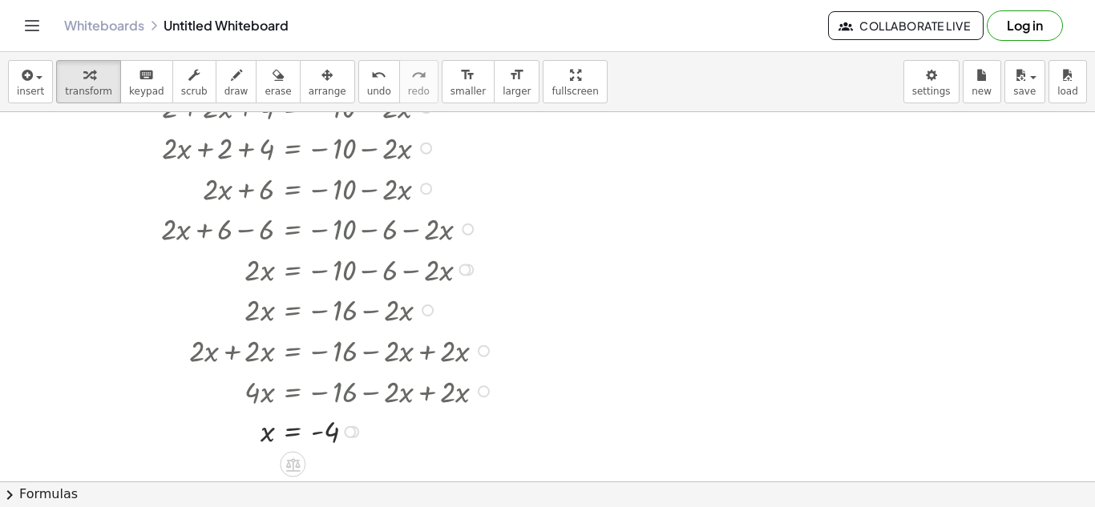
scroll to position [152, 0]
click at [321, 71] on icon "button" at bounding box center [326, 75] width 11 height 19
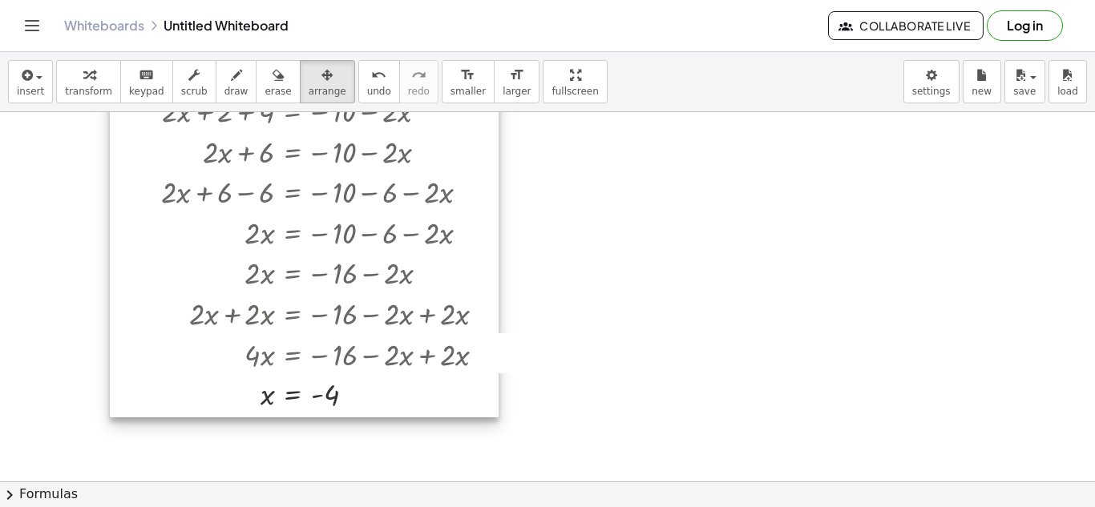
scroll to position [188, 0]
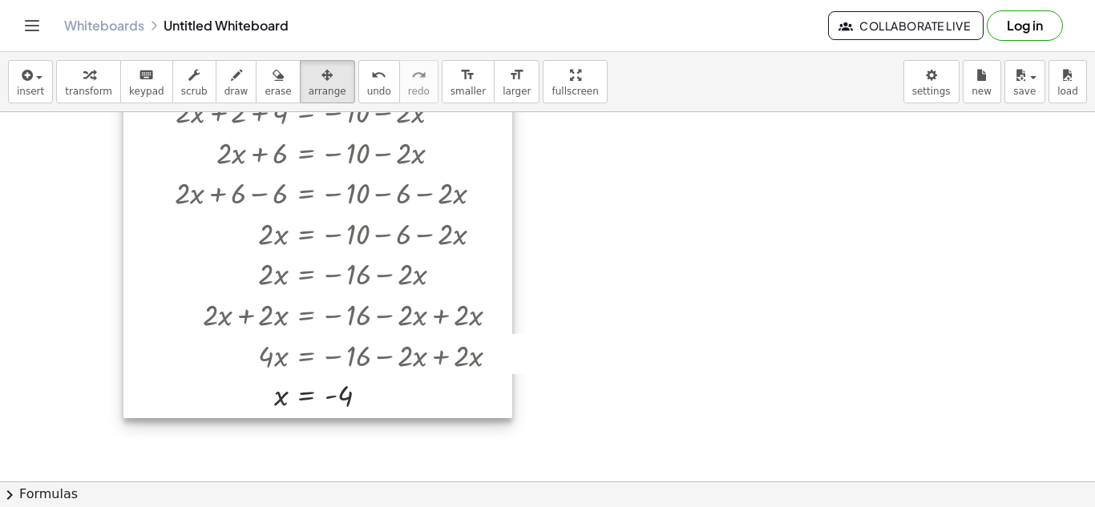
drag, startPoint x: 111, startPoint y: 415, endPoint x: 122, endPoint y: 416, distance: 11.3
click at [123, 416] on div at bounding box center [317, 190] width 389 height 458
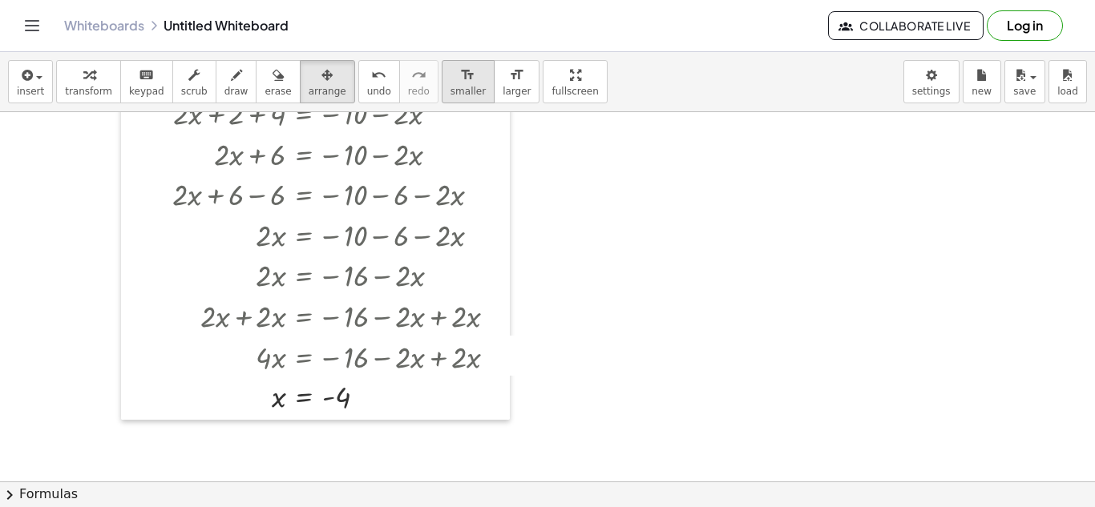
click at [442, 89] on button "format_size smaller" at bounding box center [468, 81] width 53 height 43
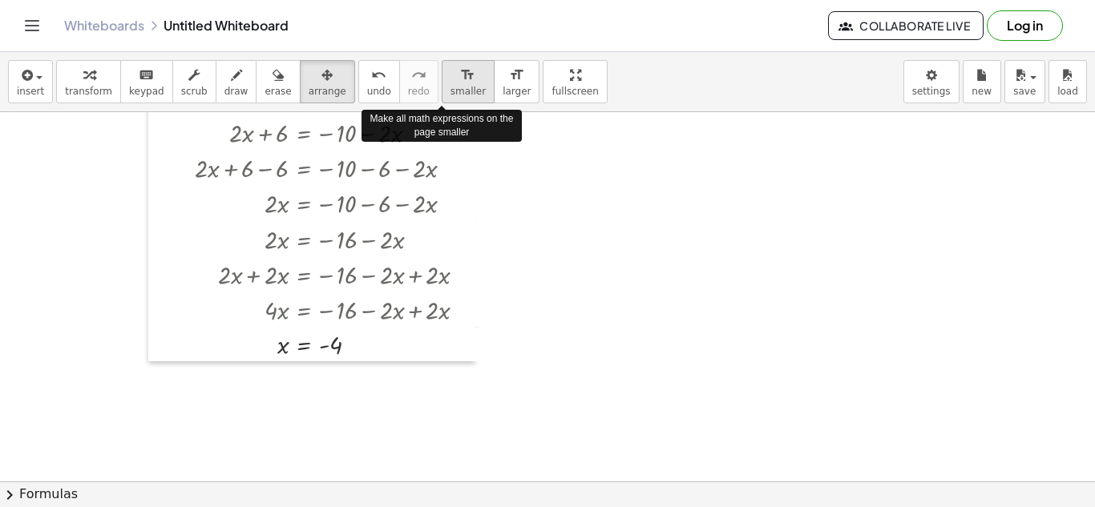
click at [442, 89] on button "format_size smaller" at bounding box center [468, 81] width 53 height 43
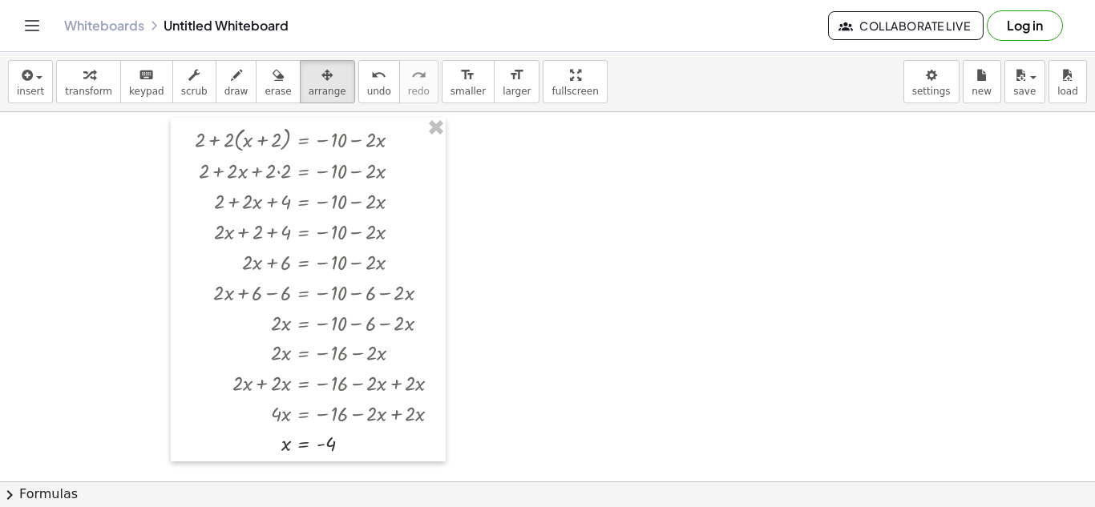
scroll to position [35, 0]
click at [543, 188] on div at bounding box center [547, 446] width 1095 height 739
click at [321, 70] on icon "button" at bounding box center [326, 75] width 11 height 19
click at [129, 70] on div "keyboard" at bounding box center [146, 74] width 35 height 19
click at [309, 81] on div "button" at bounding box center [328, 74] width 38 height 19
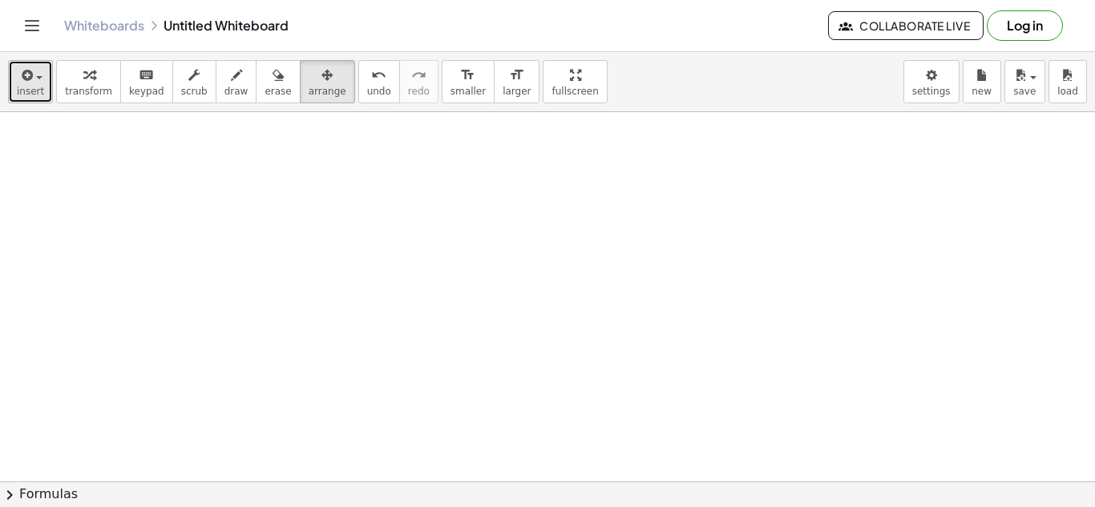
click at [42, 83] on button "insert" at bounding box center [30, 81] width 45 height 43
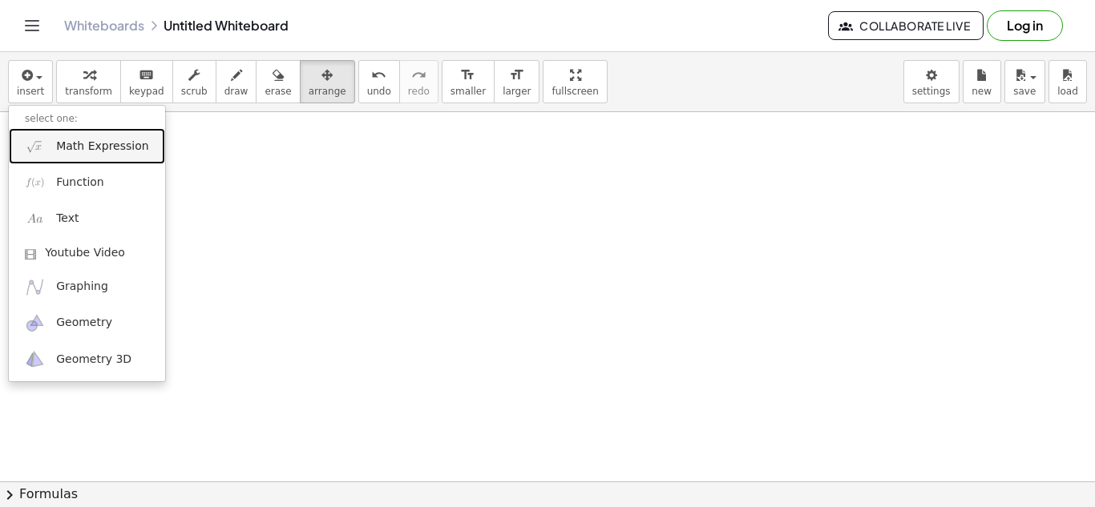
click at [81, 147] on span "Math Expression" at bounding box center [102, 147] width 92 height 16
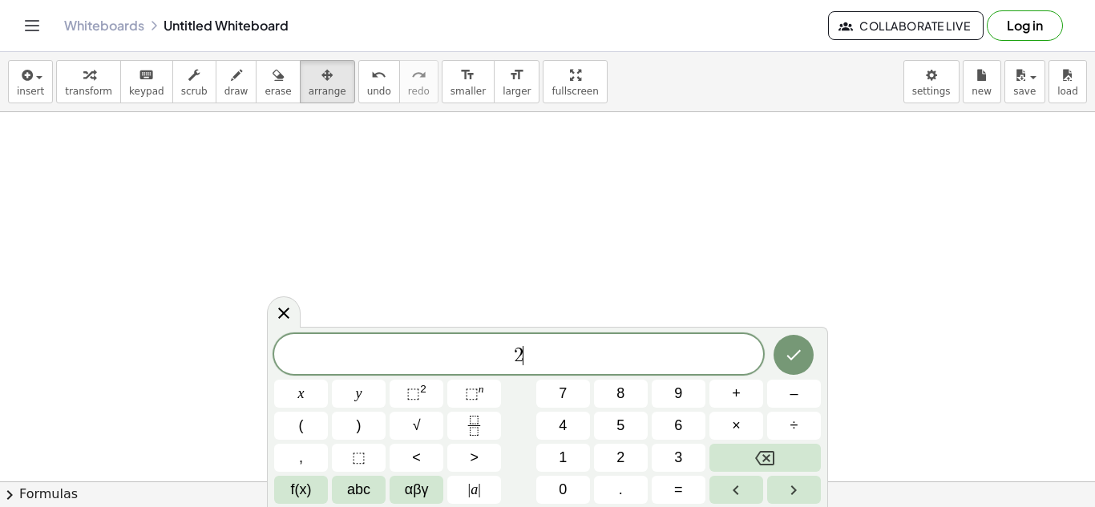
scroll to position [3, 0]
click at [800, 354] on icon "Done" at bounding box center [793, 353] width 19 height 19
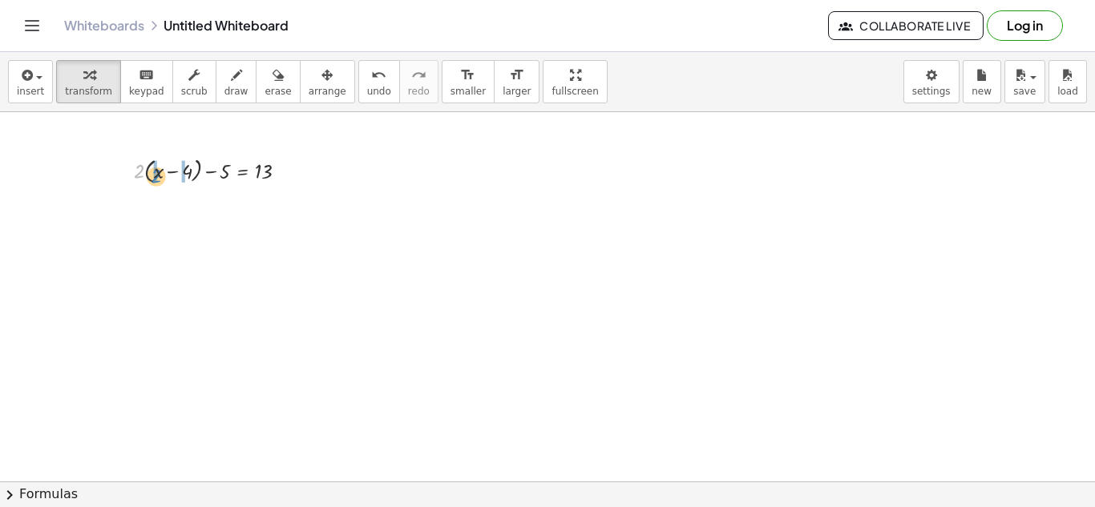
drag, startPoint x: 139, startPoint y: 172, endPoint x: 156, endPoint y: 177, distance: 17.5
click at [156, 177] on div at bounding box center [217, 169] width 183 height 33
click at [187, 204] on div at bounding box center [217, 201] width 183 height 30
click at [188, 201] on div at bounding box center [217, 201] width 183 height 30
click at [211, 234] on div at bounding box center [217, 231] width 183 height 30
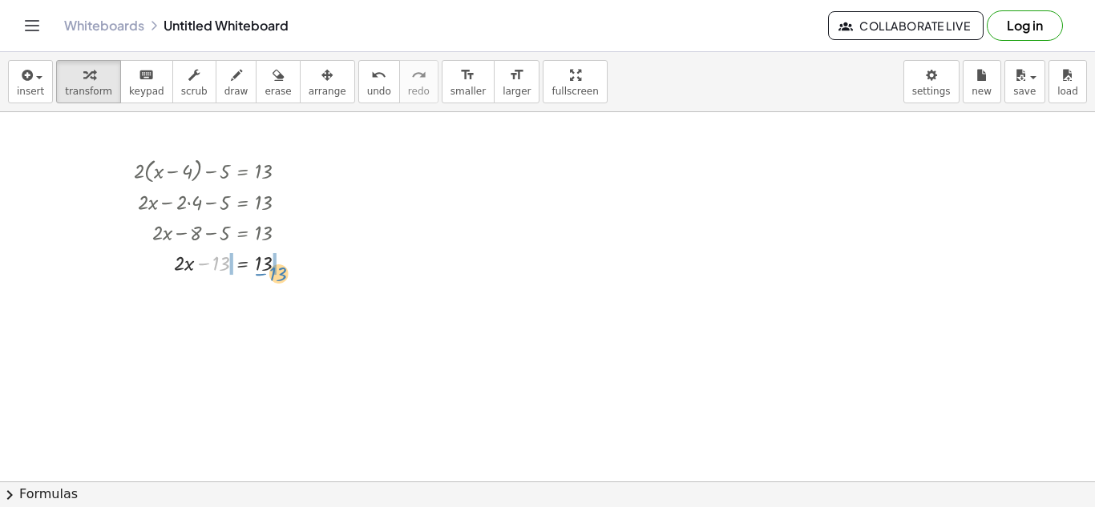
drag, startPoint x: 218, startPoint y: 266, endPoint x: 281, endPoint y: 273, distance: 63.7
click at [281, 273] on div at bounding box center [217, 262] width 183 height 30
click at [200, 296] on div at bounding box center [235, 292] width 219 height 30
click at [281, 301] on div at bounding box center [235, 292] width 219 height 30
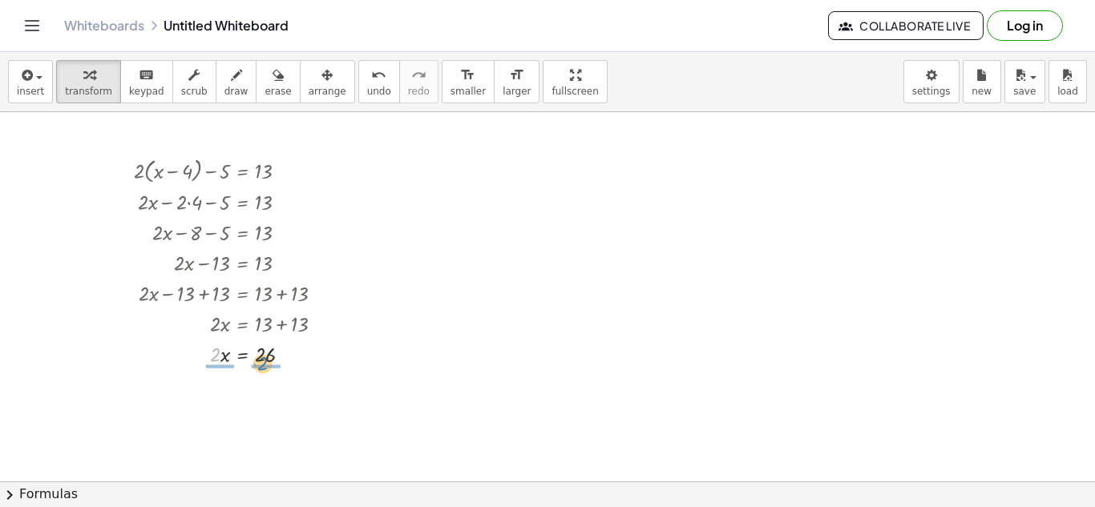
drag, startPoint x: 212, startPoint y: 359, endPoint x: 262, endPoint y: 369, distance: 51.4
click at [223, 390] on div at bounding box center [235, 389] width 219 height 42
click at [260, 387] on div at bounding box center [235, 389] width 219 height 42
click at [407, 377] on div at bounding box center [547, 448] width 1095 height 739
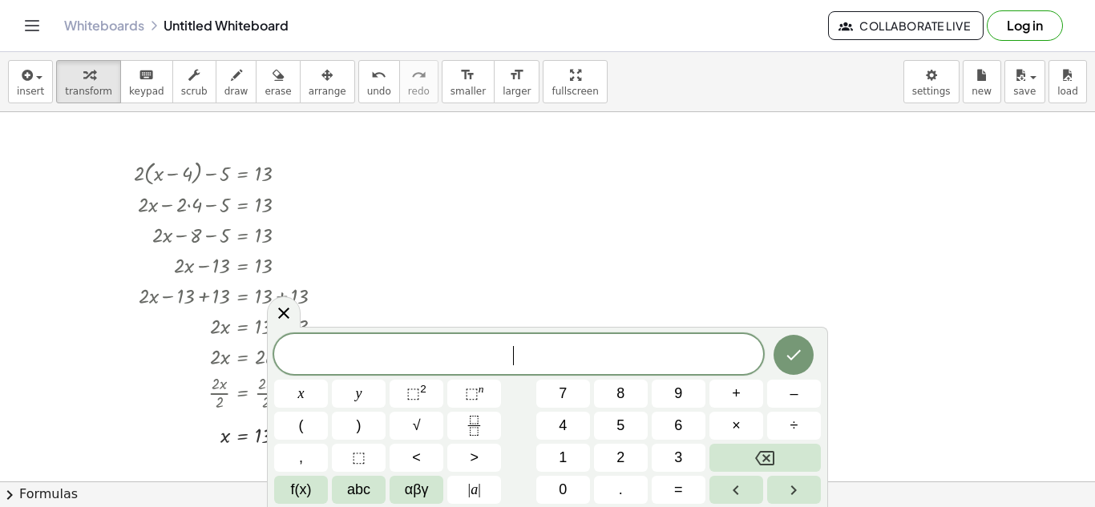
click at [576, 316] on div at bounding box center [547, 448] width 1095 height 739
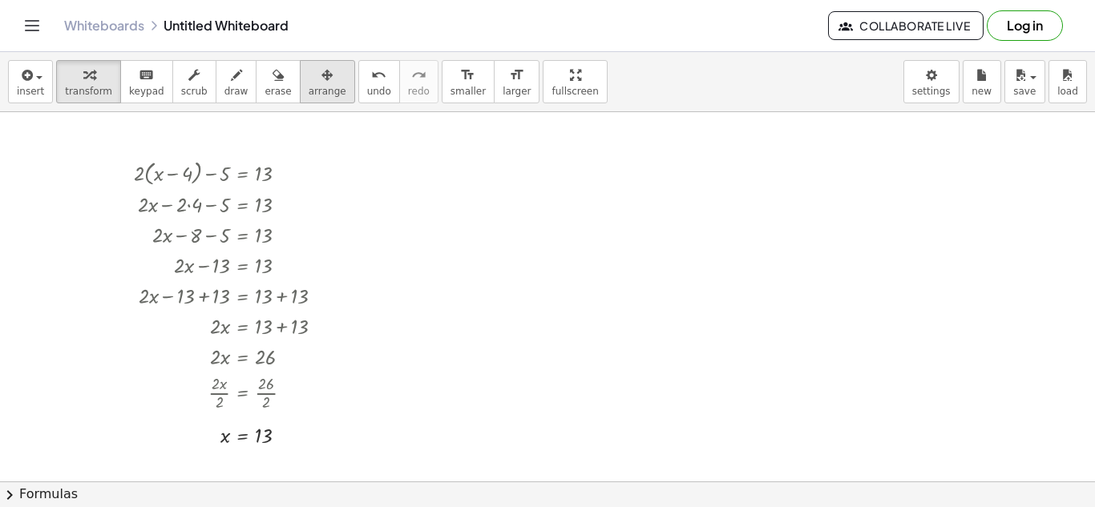
click at [328, 91] on button "arrange" at bounding box center [327, 81] width 55 height 43
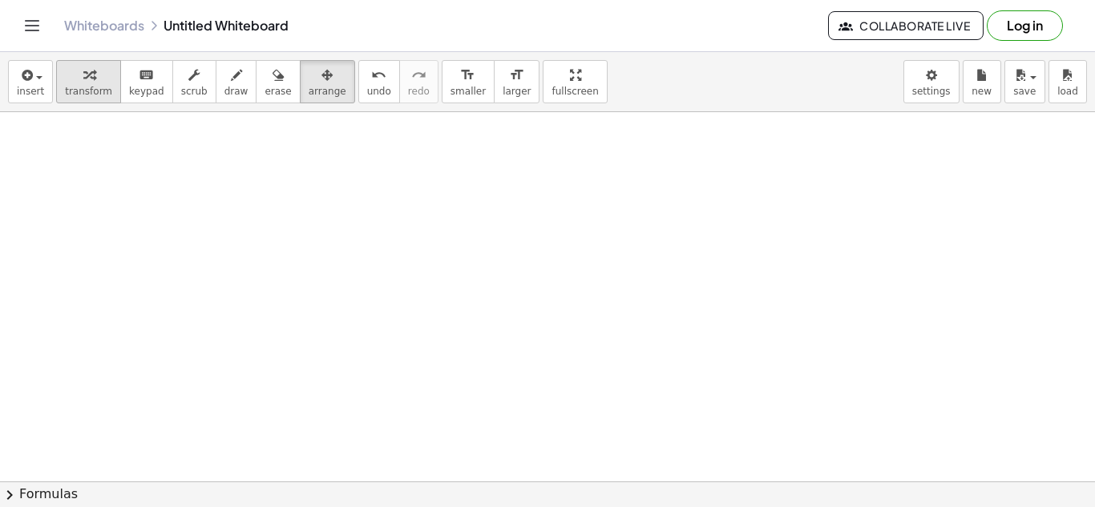
click at [83, 77] on icon "button" at bounding box center [88, 75] width 11 height 19
click at [159, 193] on div at bounding box center [547, 448] width 1095 height 739
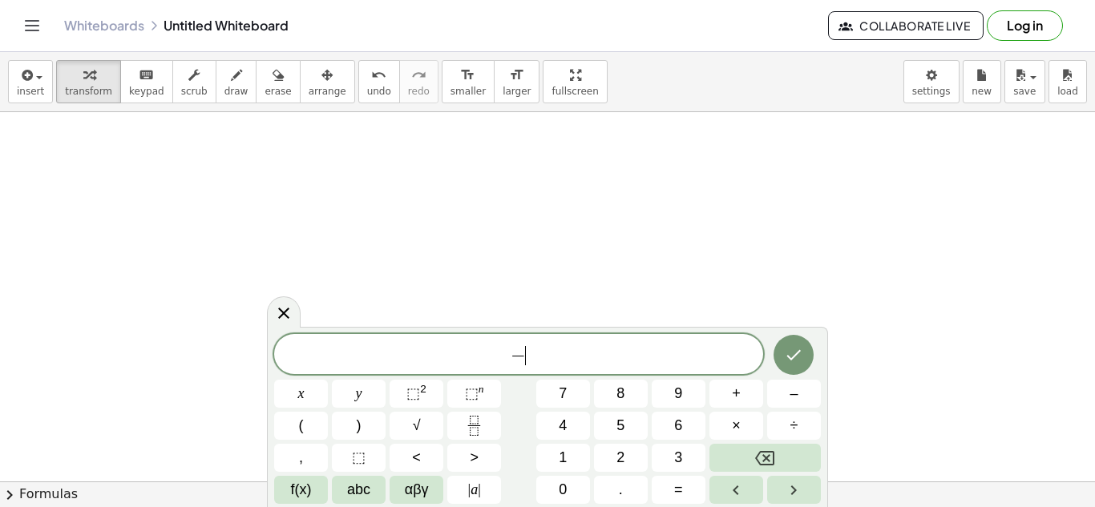
scroll to position [5, 0]
click at [789, 354] on icon "Done" at bounding box center [793, 353] width 19 height 19
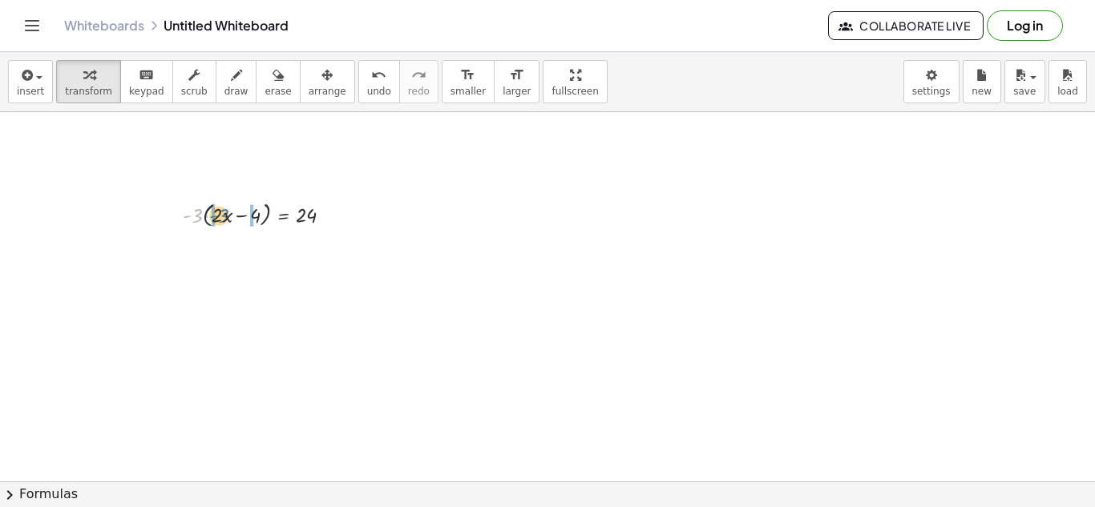
drag, startPoint x: 200, startPoint y: 212, endPoint x: 226, endPoint y: 212, distance: 26.5
click at [226, 212] on div at bounding box center [264, 213] width 178 height 33
click at [192, 241] on div at bounding box center [259, 245] width 188 height 30
click at [252, 250] on div at bounding box center [259, 245] width 188 height 30
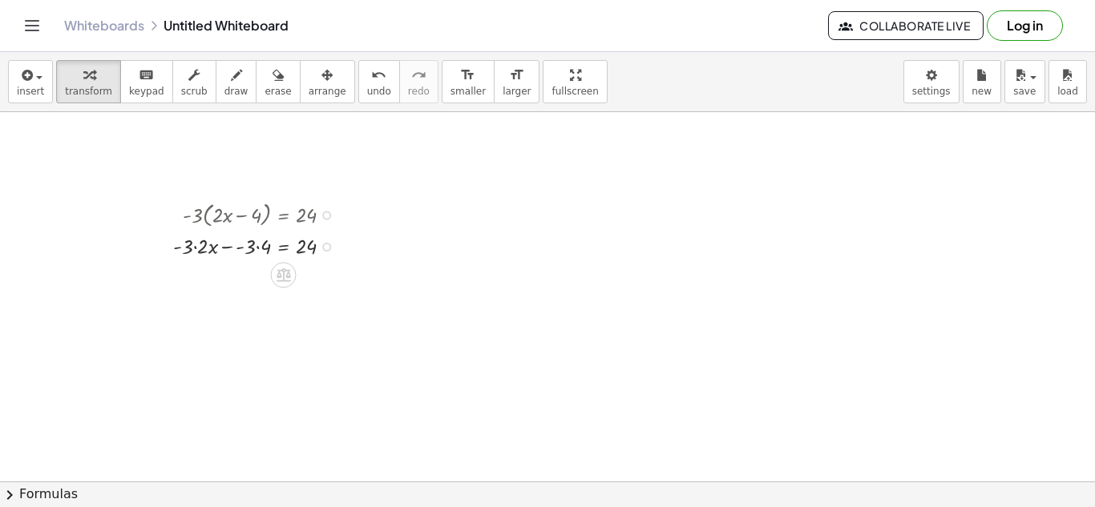
click at [257, 247] on div at bounding box center [259, 245] width 188 height 30
click at [208, 252] on div at bounding box center [263, 245] width 179 height 30
click at [240, 274] on div at bounding box center [259, 276] width 188 height 30
drag, startPoint x: 257, startPoint y: 305, endPoint x: 321, endPoint y: 321, distance: 65.9
click at [321, 321] on div at bounding box center [259, 306] width 188 height 30
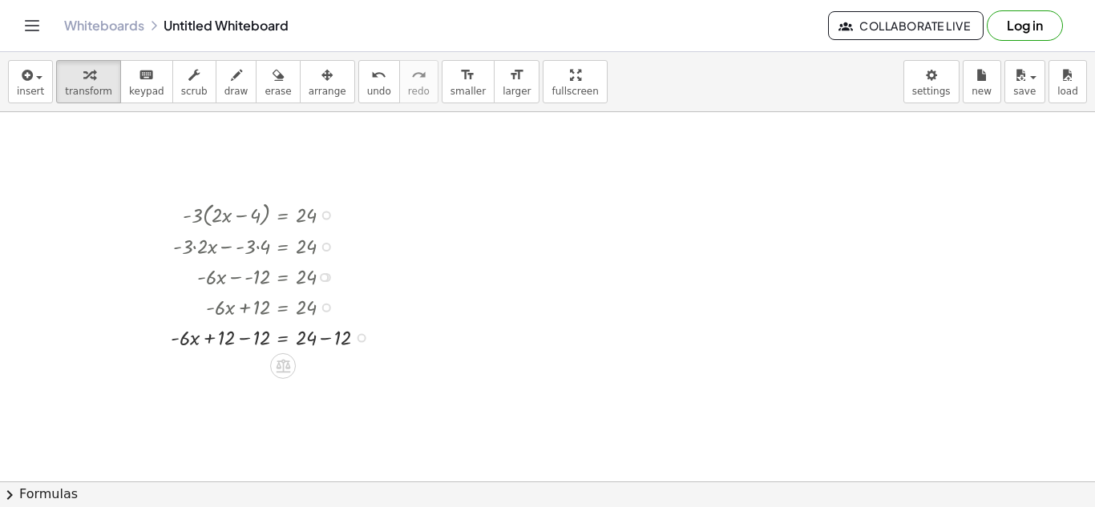
click at [250, 337] on div at bounding box center [275, 336] width 225 height 30
click at [322, 344] on div at bounding box center [276, 336] width 223 height 30
drag, startPoint x: 258, startPoint y: 398, endPoint x: 321, endPoint y: 410, distance: 63.7
click at [321, 410] on div at bounding box center [275, 397] width 225 height 30
click at [254, 438] on div at bounding box center [275, 433] width 225 height 42
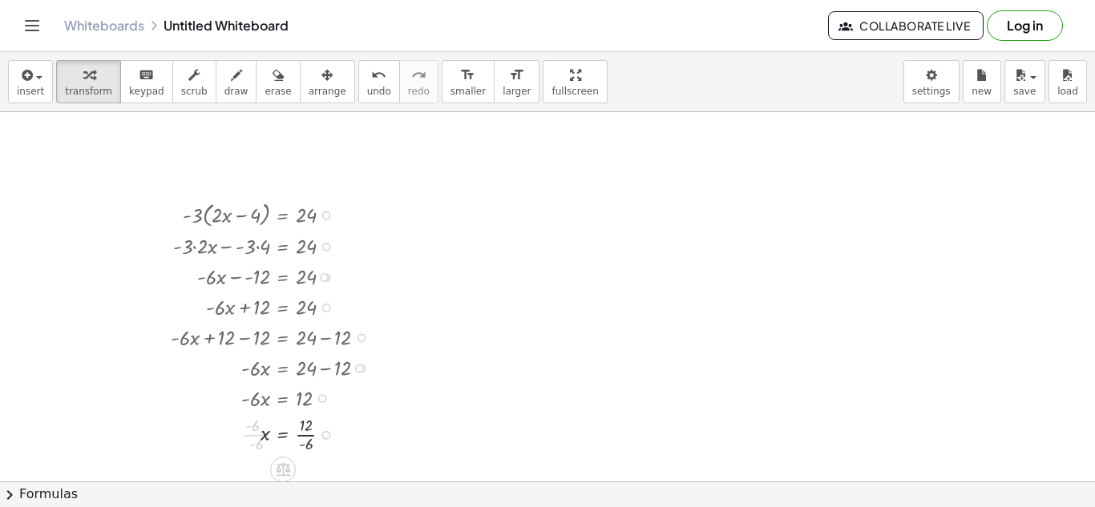
click at [289, 437] on div at bounding box center [275, 433] width 225 height 42
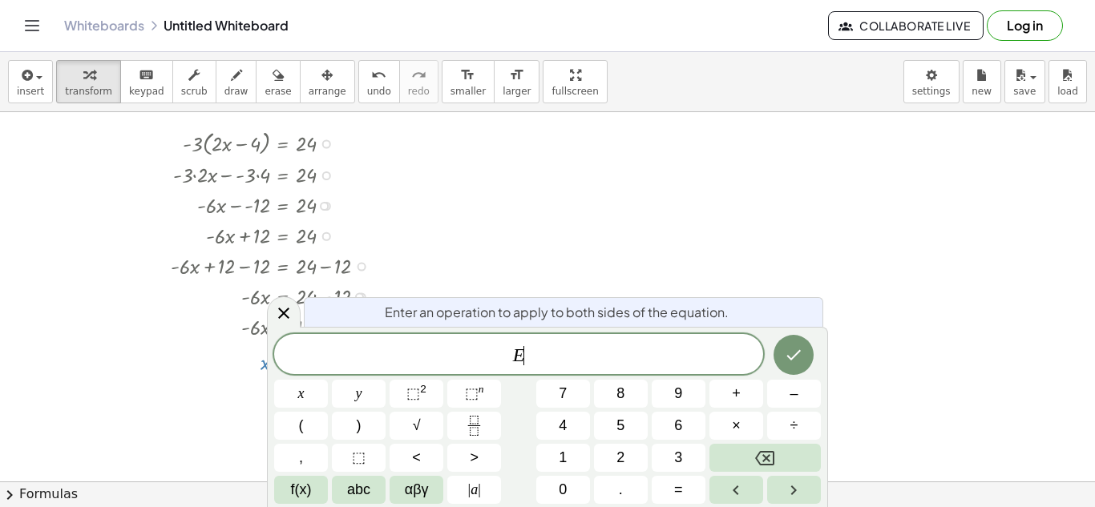
scroll to position [106, 0]
click at [288, 307] on icon at bounding box center [283, 313] width 19 height 19
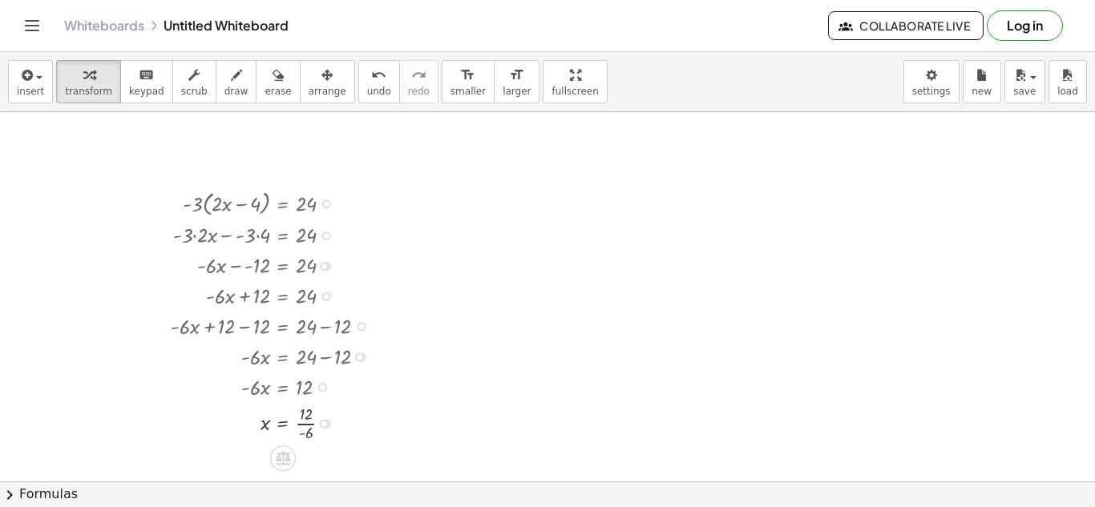
scroll to position [33, 0]
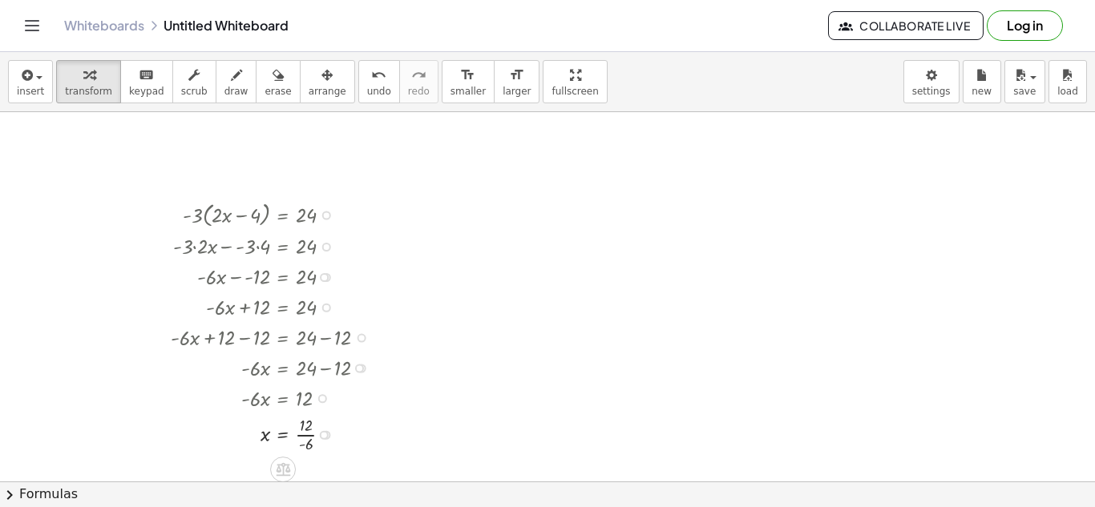
click at [306, 433] on div at bounding box center [275, 433] width 225 height 42
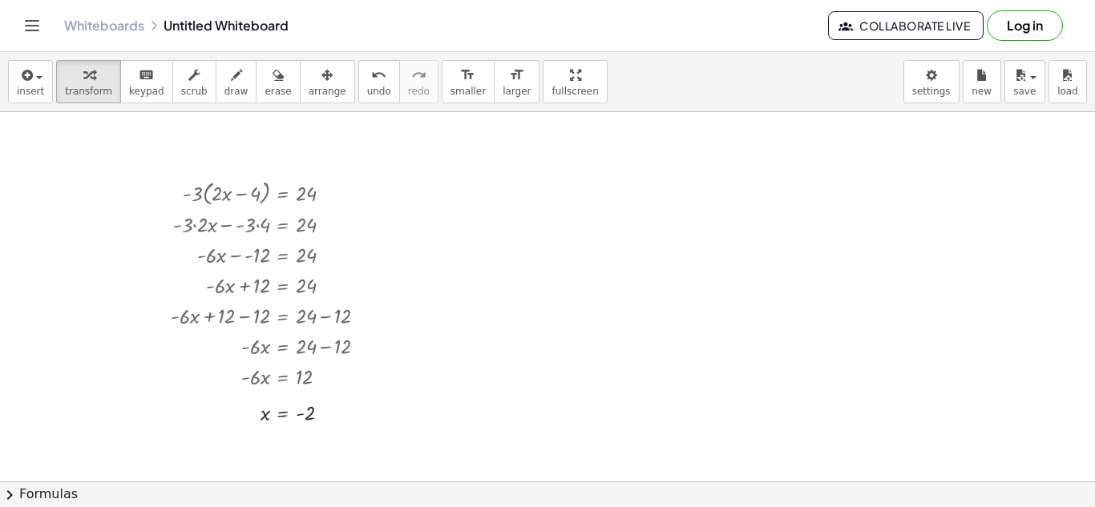
scroll to position [67, 0]
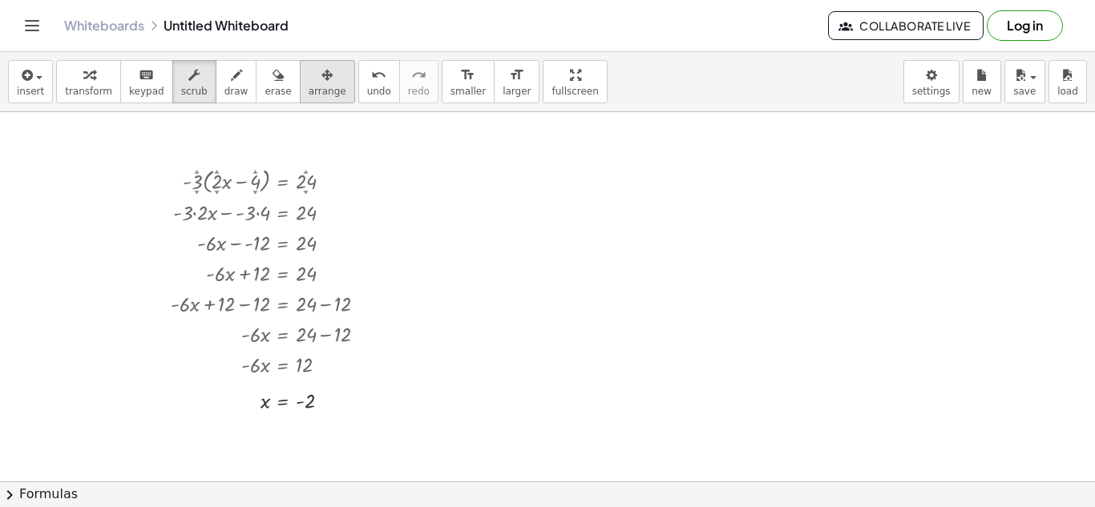
click at [316, 88] on span "arrange" at bounding box center [328, 91] width 38 height 11
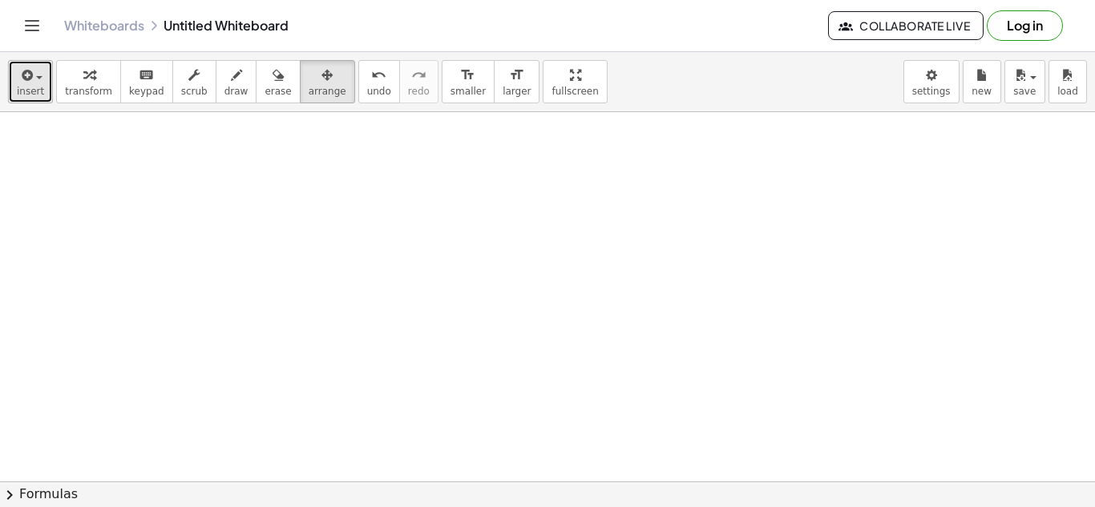
click at [33, 86] on span "insert" at bounding box center [30, 91] width 27 height 11
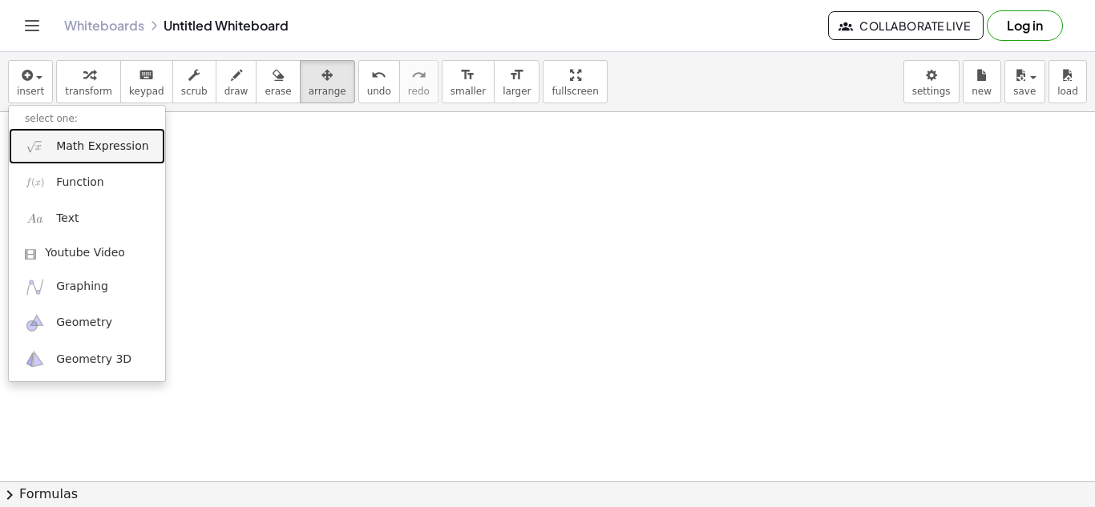
click at [84, 143] on span "Math Expression" at bounding box center [102, 147] width 92 height 16
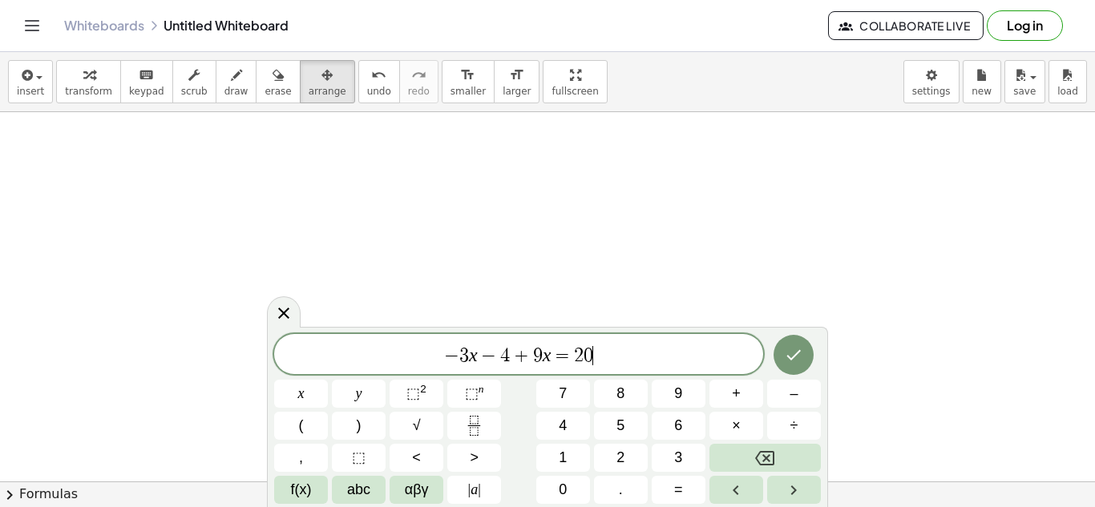
scroll to position [15, 0]
click at [793, 354] on icon "Done" at bounding box center [793, 355] width 19 height 19
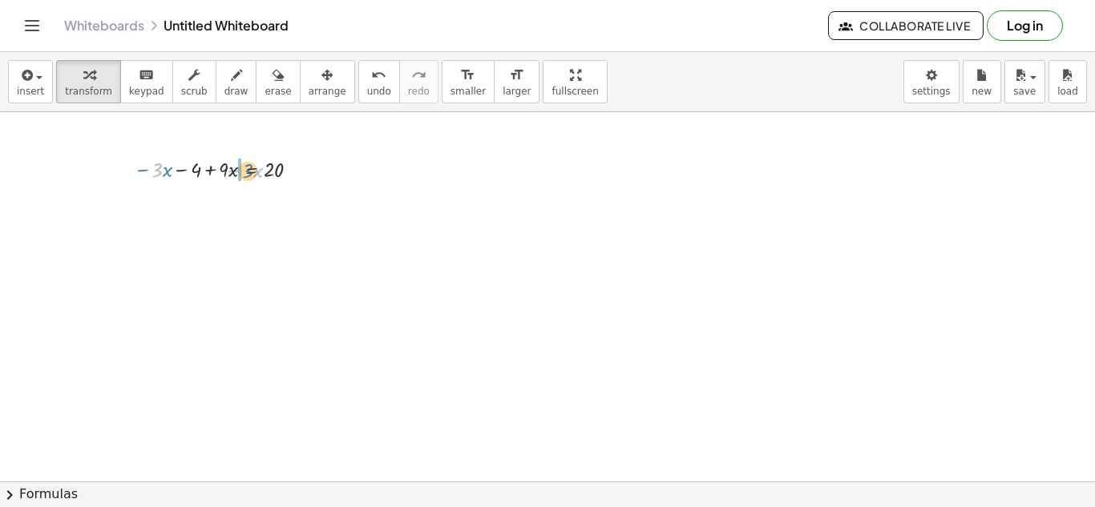
drag, startPoint x: 161, startPoint y: 171, endPoint x: 252, endPoint y: 172, distance: 90.6
click at [252, 172] on div at bounding box center [221, 168] width 191 height 30
click at [206, 204] on div at bounding box center [221, 199] width 191 height 30
drag, startPoint x: 188, startPoint y: 240, endPoint x: 293, endPoint y: 254, distance: 105.2
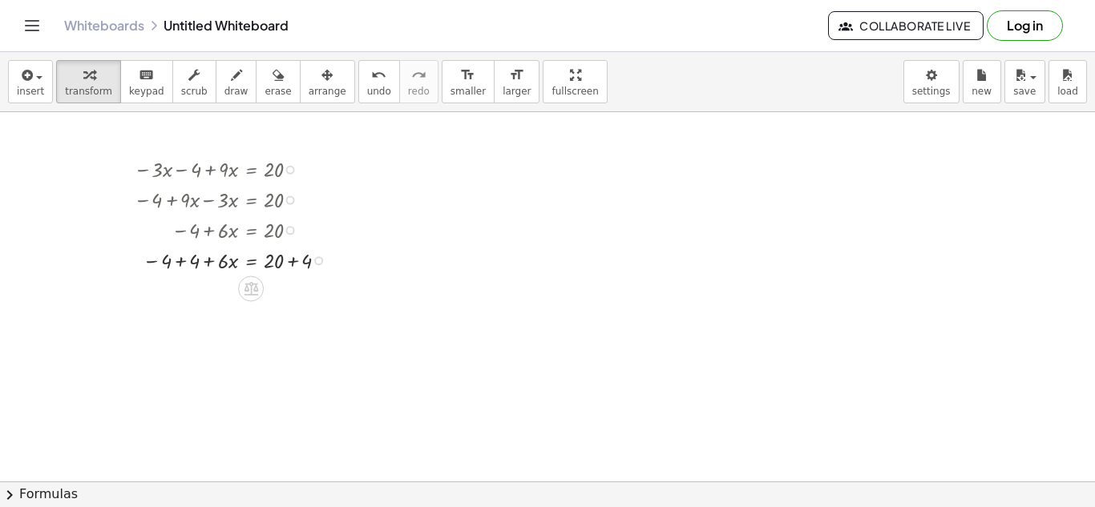
click at [184, 263] on div at bounding box center [235, 260] width 219 height 30
click at [299, 270] on div at bounding box center [237, 260] width 222 height 30
drag, startPoint x: 220, startPoint y: 317, endPoint x: 284, endPoint y: 329, distance: 65.3
click at [284, 329] on div at bounding box center [237, 320] width 222 height 30
click at [271, 358] on div at bounding box center [237, 356] width 222 height 42
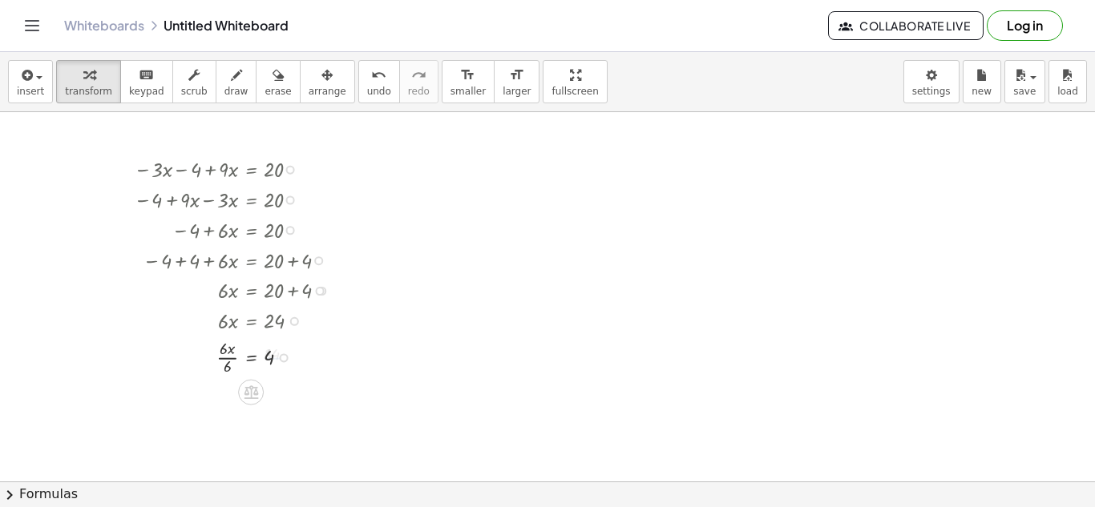
click at [235, 356] on div at bounding box center [237, 356] width 222 height 42
click at [228, 395] on div at bounding box center [237, 399] width 222 height 42
click at [229, 398] on div at bounding box center [237, 399] width 222 height 42
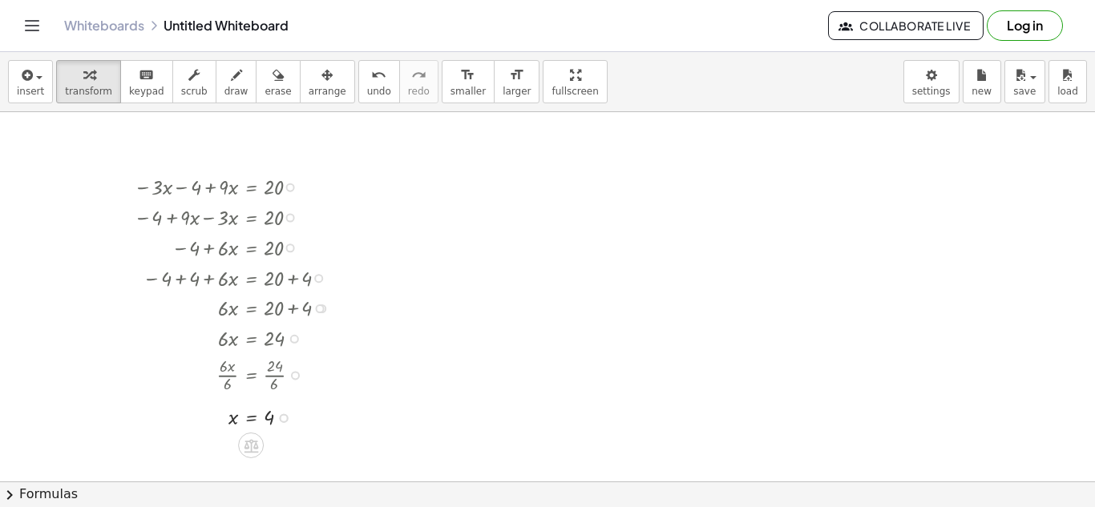
scroll to position [48, 0]
click at [335, 388] on div at bounding box center [243, 375] width 234 height 42
click at [418, 369] on div at bounding box center [547, 433] width 1095 height 739
